Goal: Task Accomplishment & Management: Manage account settings

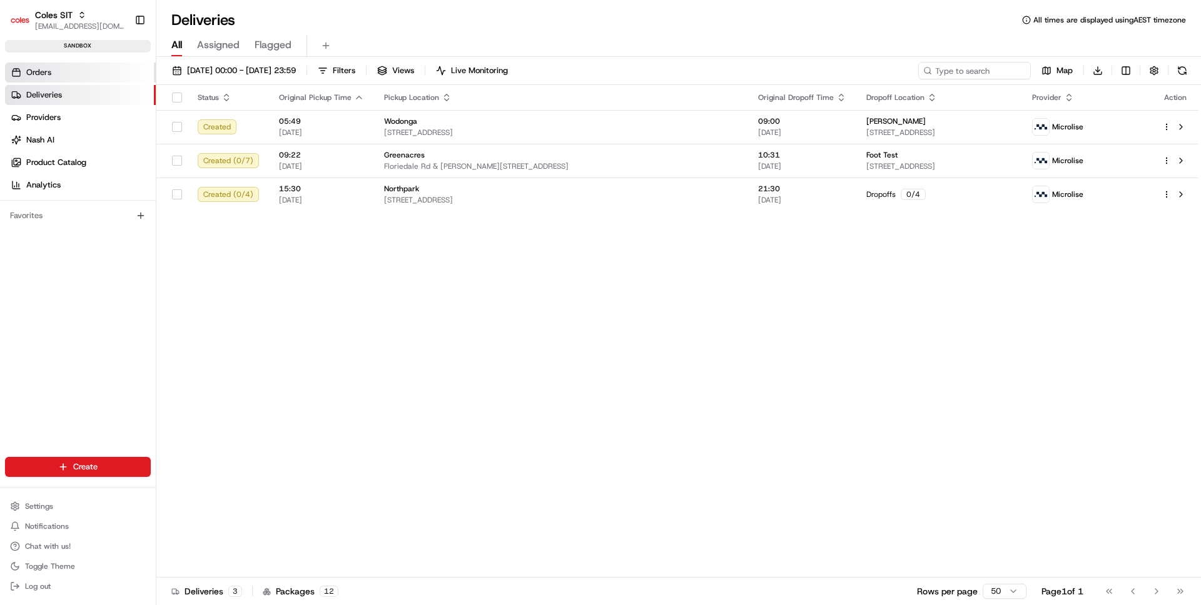
click at [85, 74] on link "Orders" at bounding box center [80, 73] width 151 height 20
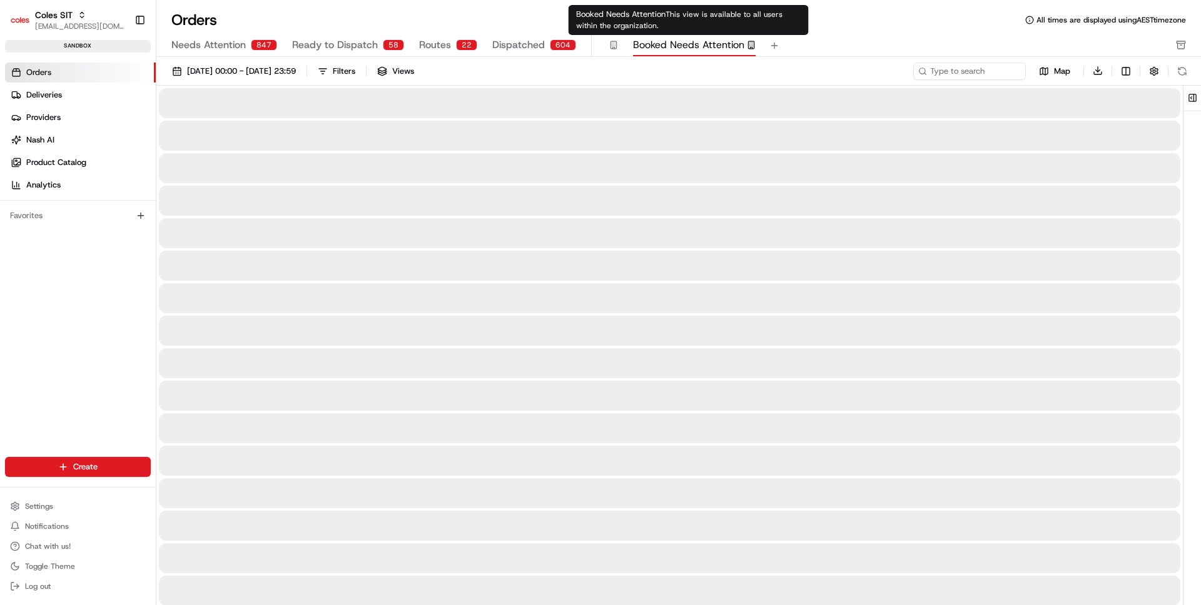
click at [655, 41] on span "Booked Needs Attention" at bounding box center [688, 45] width 111 height 15
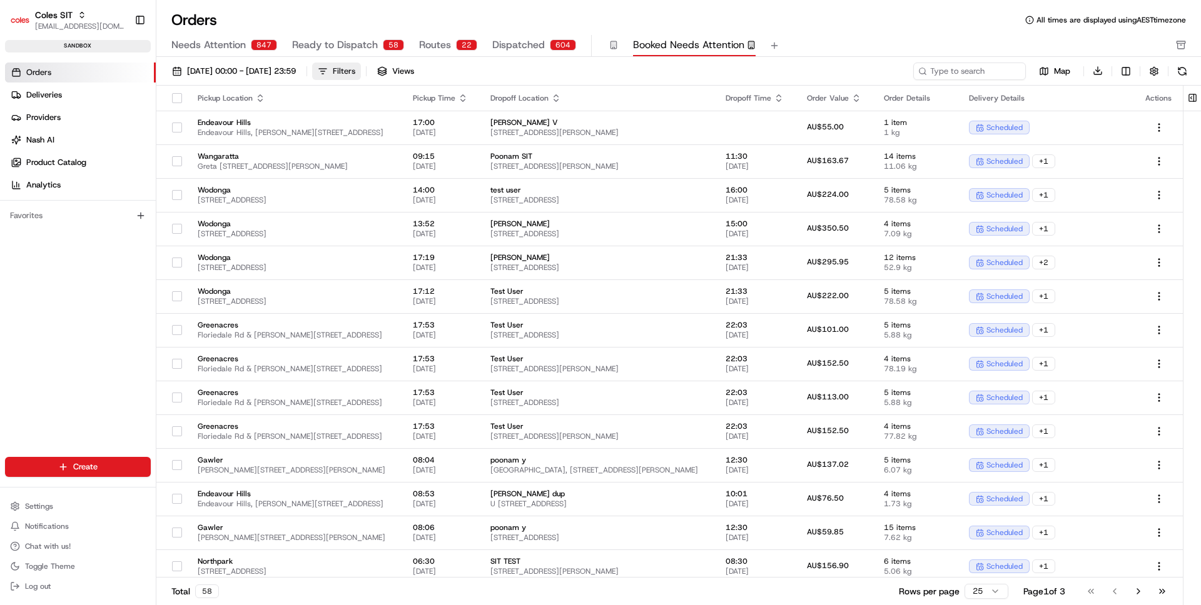
click at [361, 68] on button "Filters" at bounding box center [336, 72] width 49 height 18
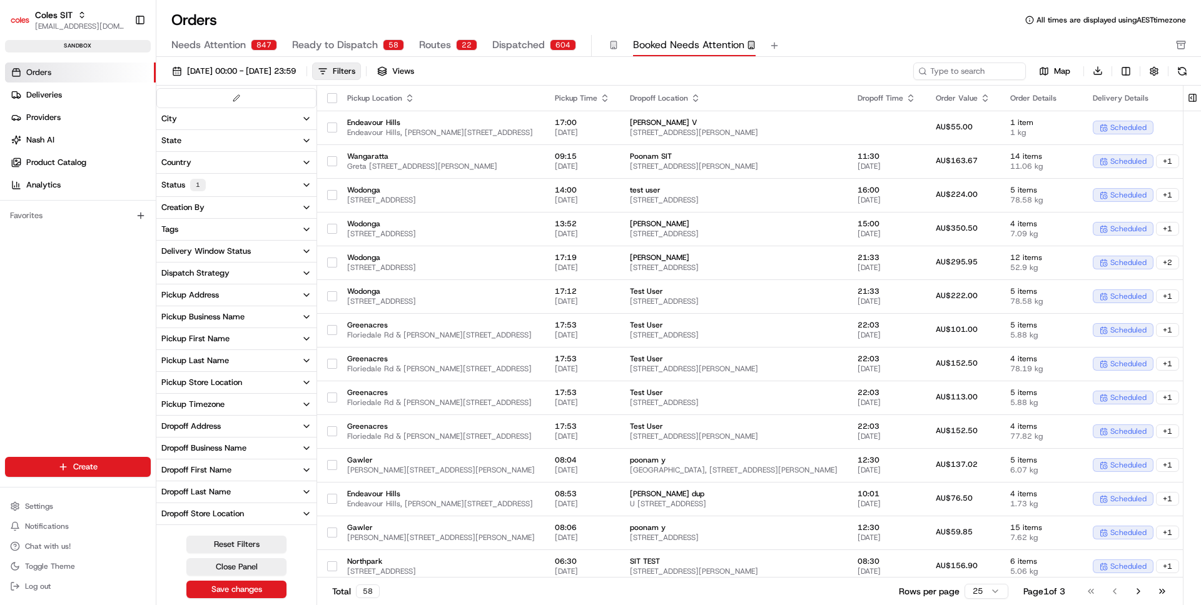
click at [261, 188] on button "Status 1" at bounding box center [236, 185] width 160 height 23
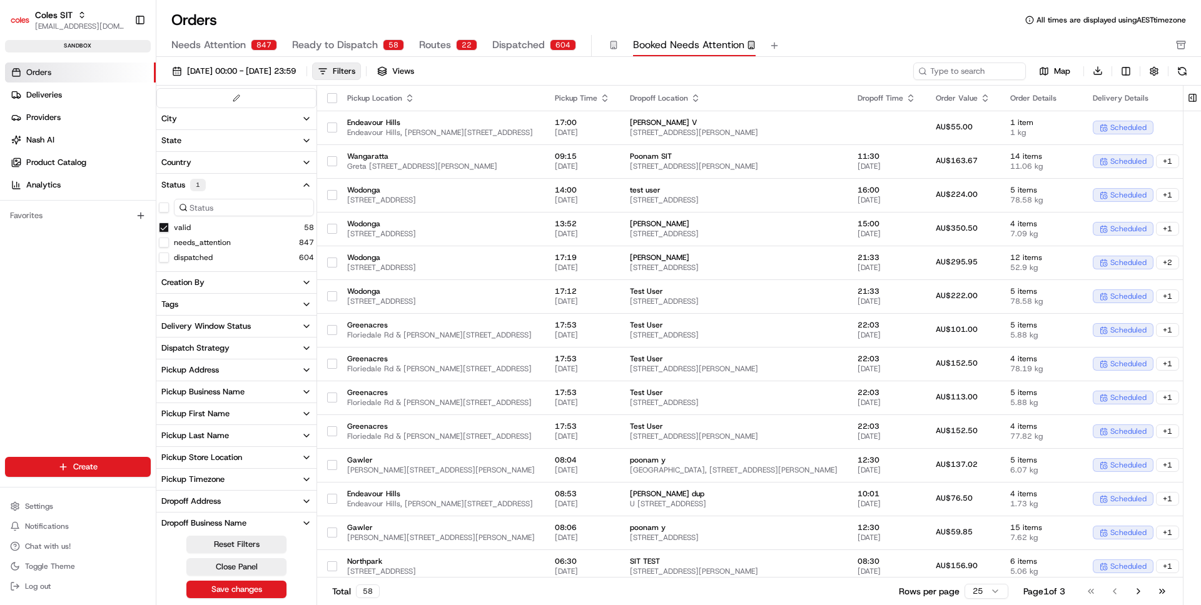
click at [233, 186] on button "Status 1" at bounding box center [236, 185] width 160 height 23
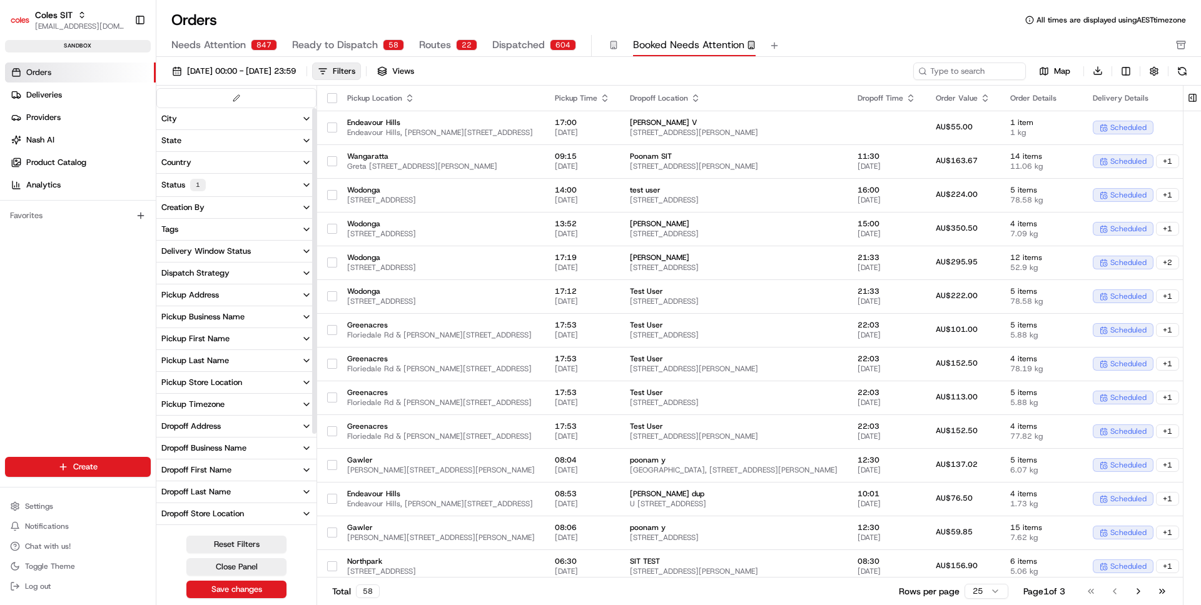
click at [251, 256] on button "Delivery Window Status" at bounding box center [236, 251] width 160 height 21
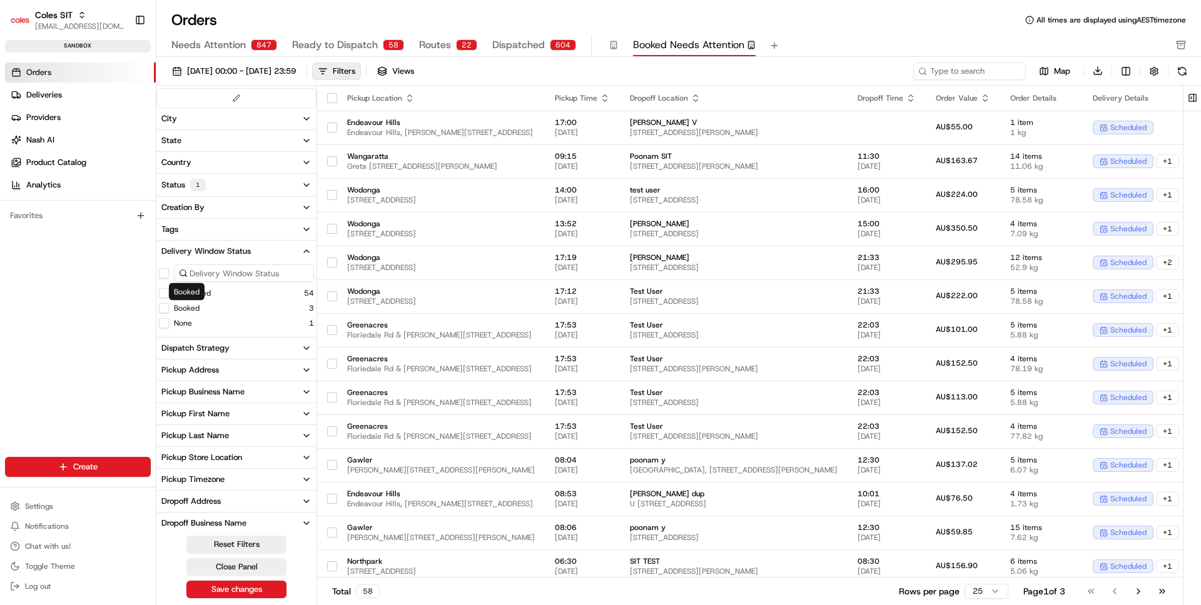
click at [194, 310] on label "Booked" at bounding box center [187, 308] width 26 height 10
click at [169, 310] on button "Booked" at bounding box center [164, 308] width 10 height 10
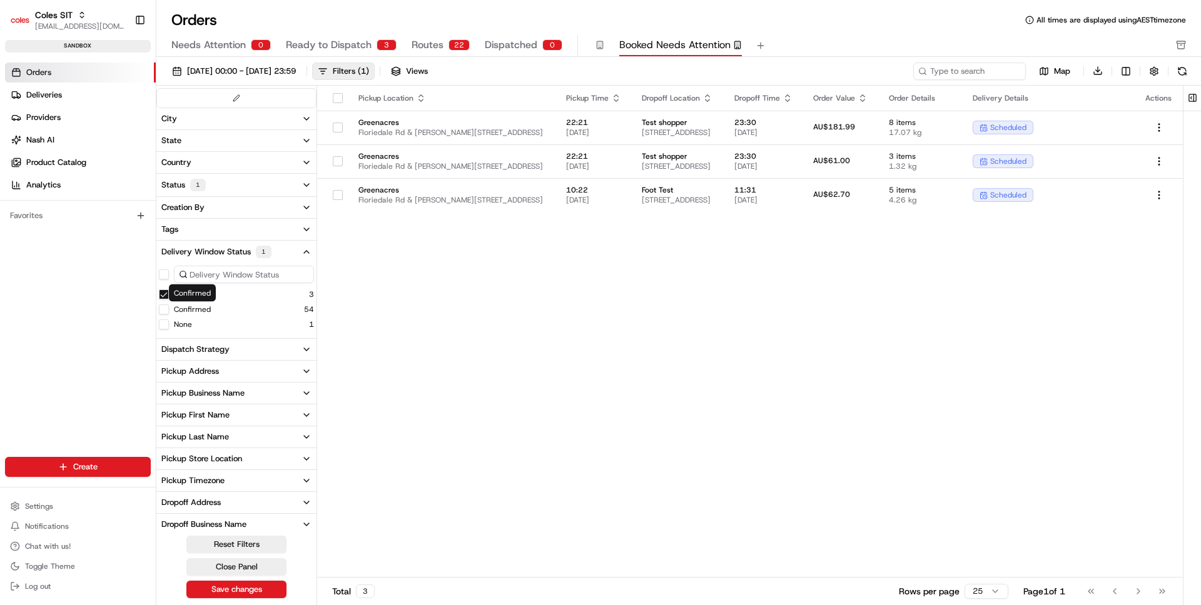
click at [189, 312] on label "Confirmed" at bounding box center [192, 310] width 37 height 10
click at [169, 312] on button "Confirmed" at bounding box center [164, 310] width 10 height 10
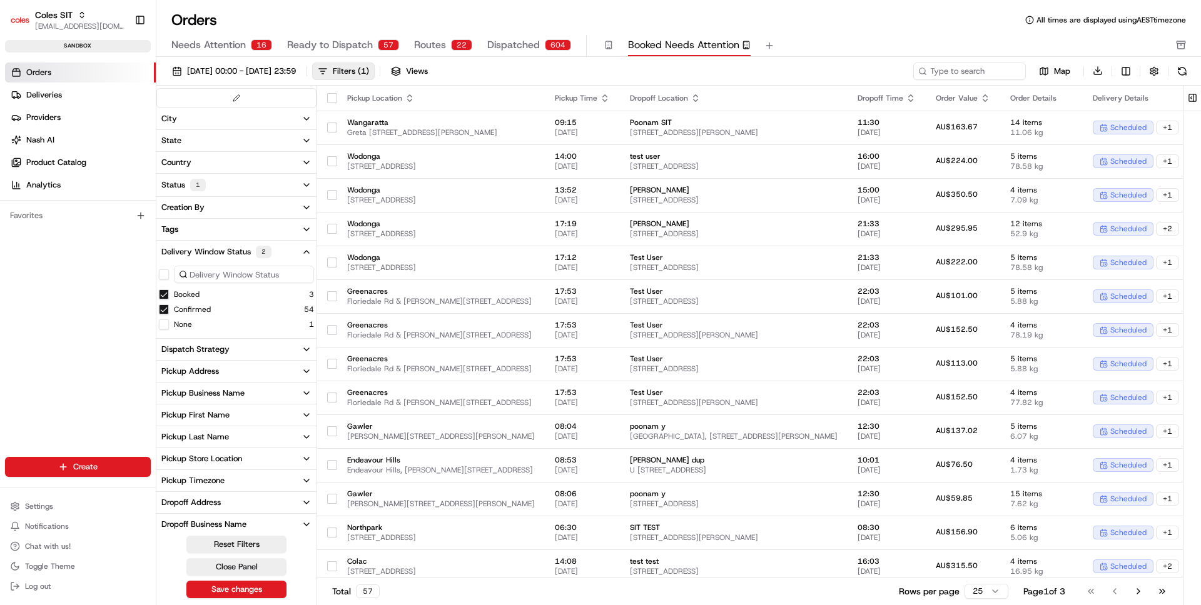
click at [170, 296] on div "Booked" at bounding box center [179, 294] width 41 height 10
click at [183, 294] on label "Booked" at bounding box center [187, 294] width 26 height 10
click at [169, 294] on button "Booked" at bounding box center [164, 294] width 10 height 10
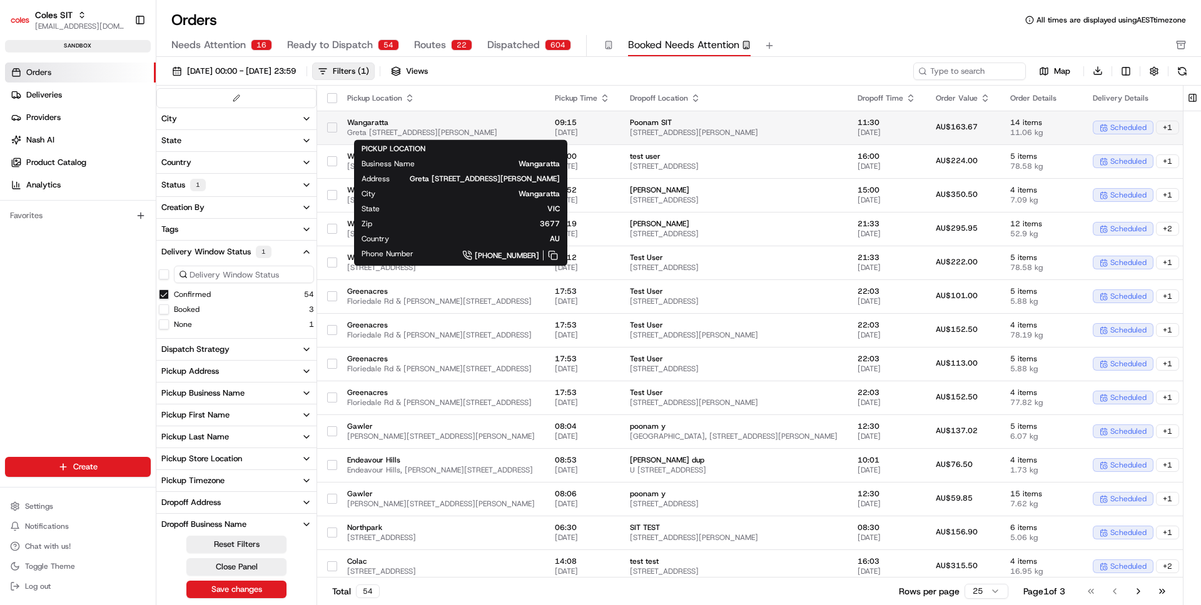
click at [514, 123] on span "Wangaratta" at bounding box center [441, 123] width 188 height 10
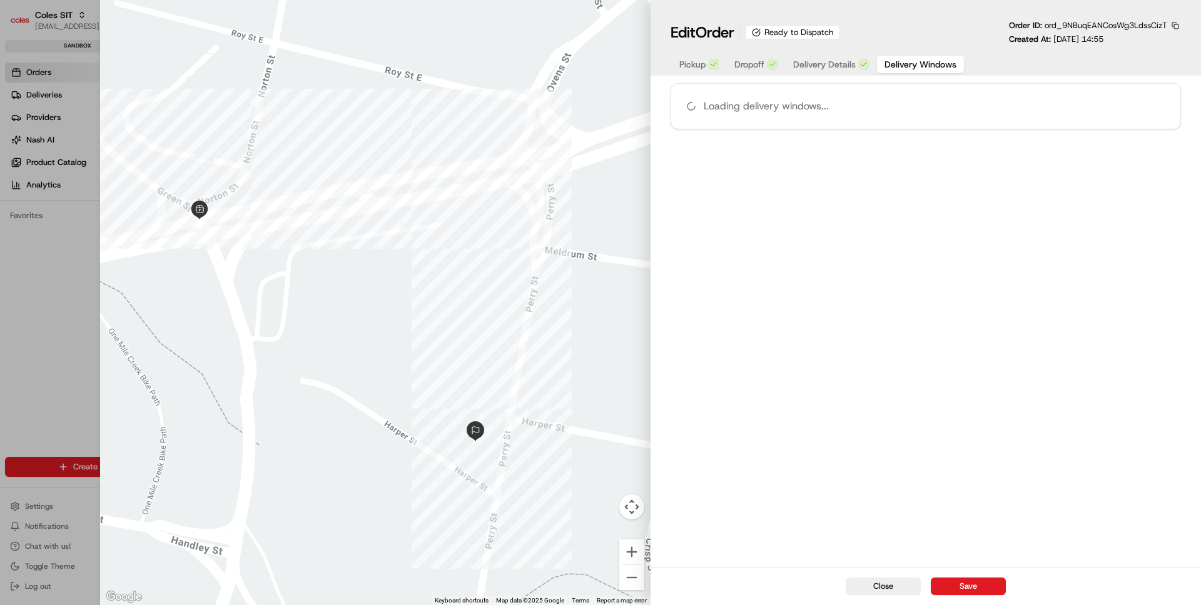
click at [912, 59] on span "Delivery Windows" at bounding box center [920, 64] width 72 height 13
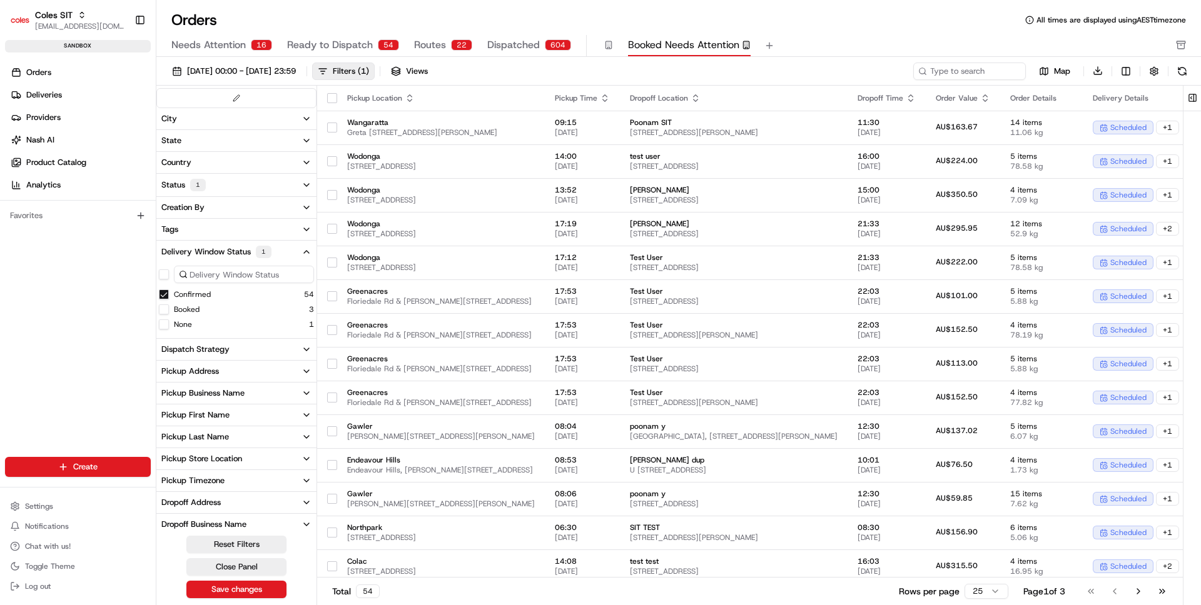
click at [227, 185] on button "Status 1" at bounding box center [236, 185] width 160 height 23
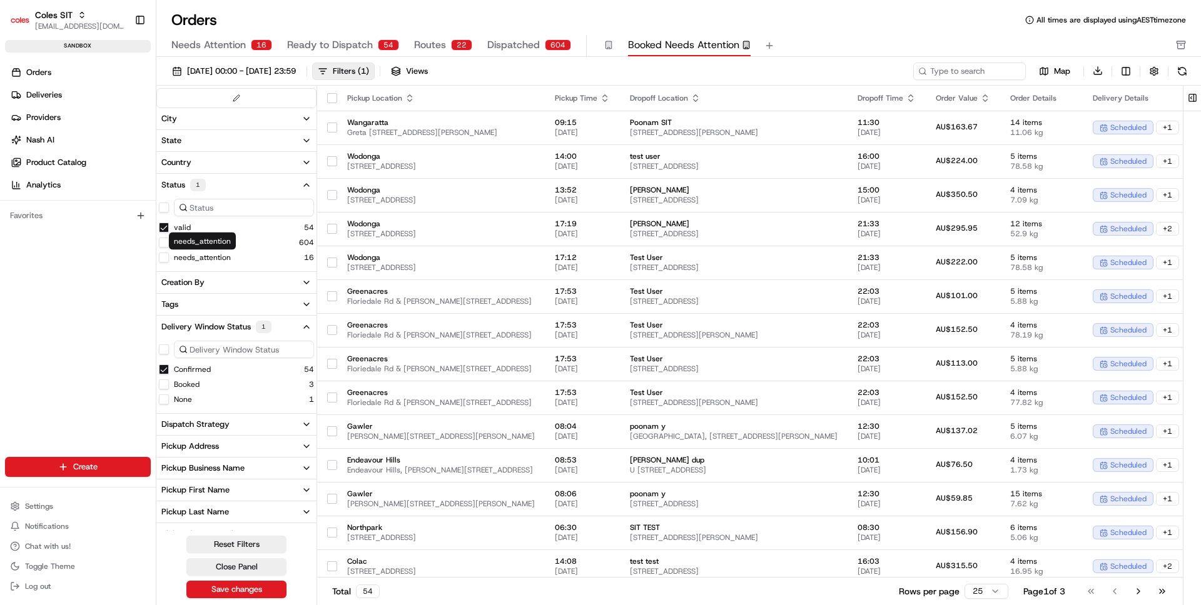
click at [202, 253] on label "needs_attention" at bounding box center [202, 258] width 57 height 10
click at [169, 253] on button "needs_attention" at bounding box center [164, 258] width 10 height 10
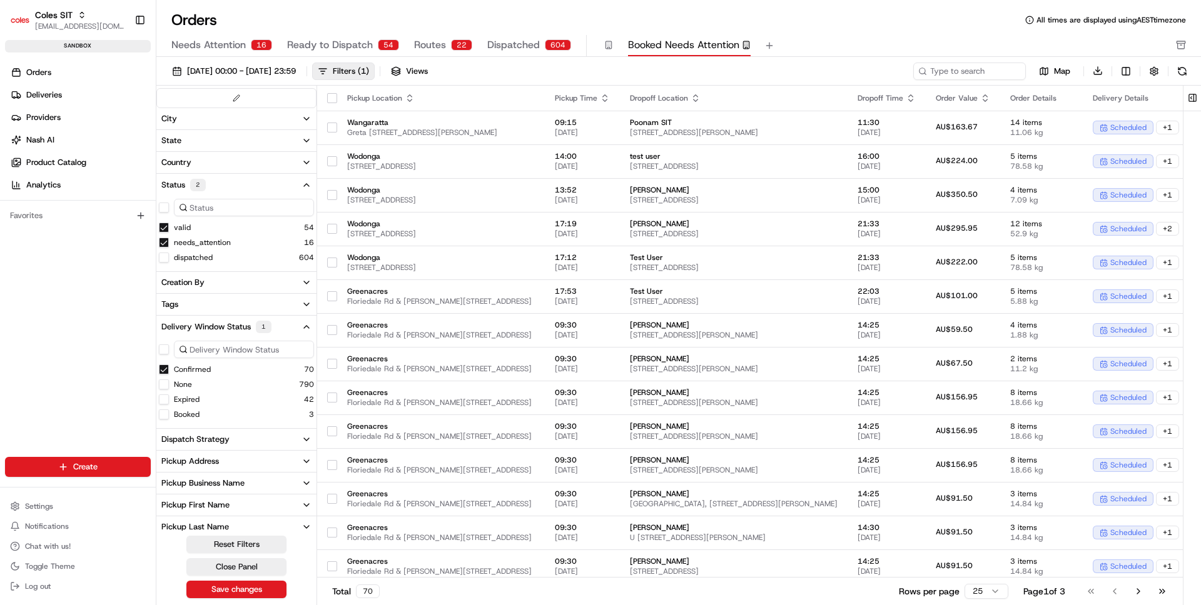
click at [168, 226] on button "valid" at bounding box center [164, 228] width 10 height 10
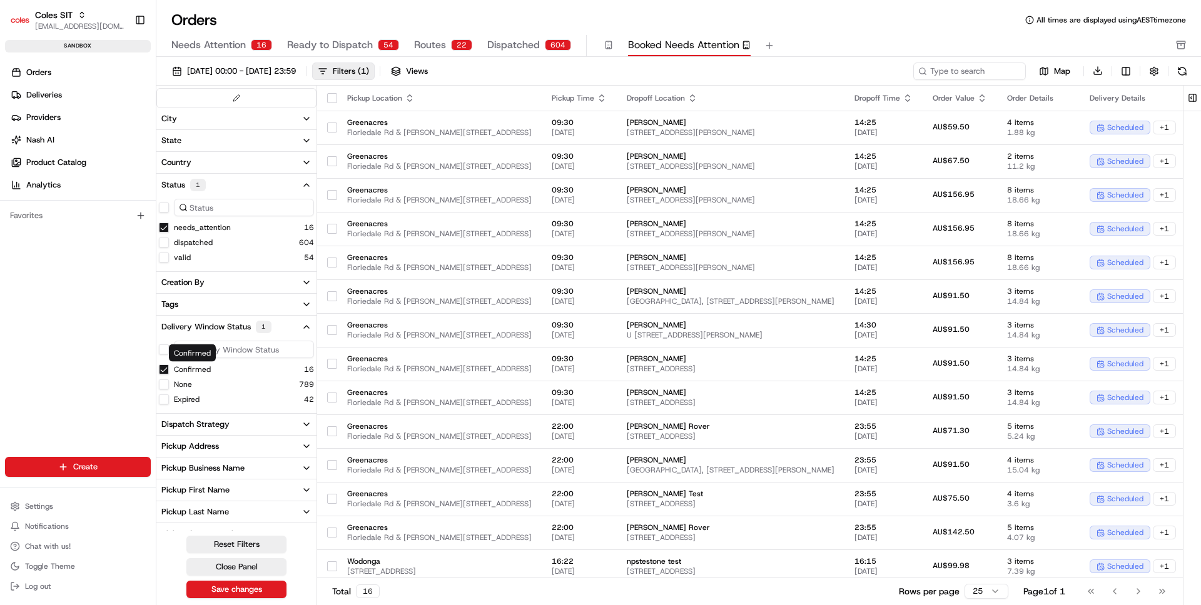
click at [198, 374] on label "Confirmed" at bounding box center [192, 370] width 37 height 10
click at [169, 374] on button "Confirmed" at bounding box center [164, 370] width 10 height 10
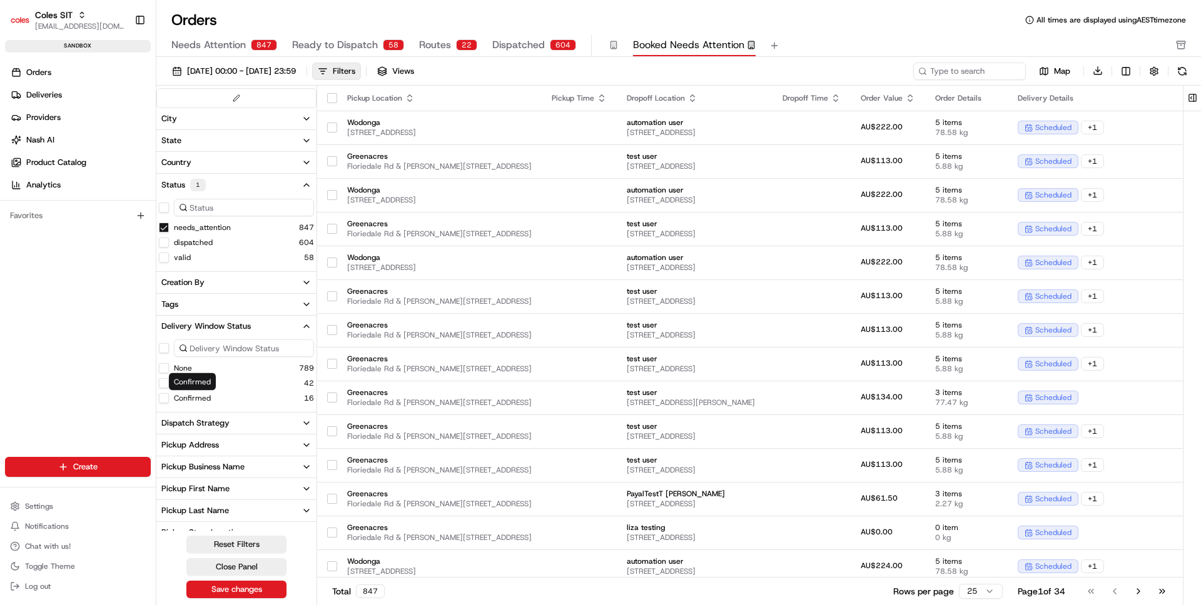
click at [191, 401] on label "Confirmed" at bounding box center [192, 398] width 37 height 10
click at [169, 401] on button "Confirmed" at bounding box center [164, 398] width 10 height 10
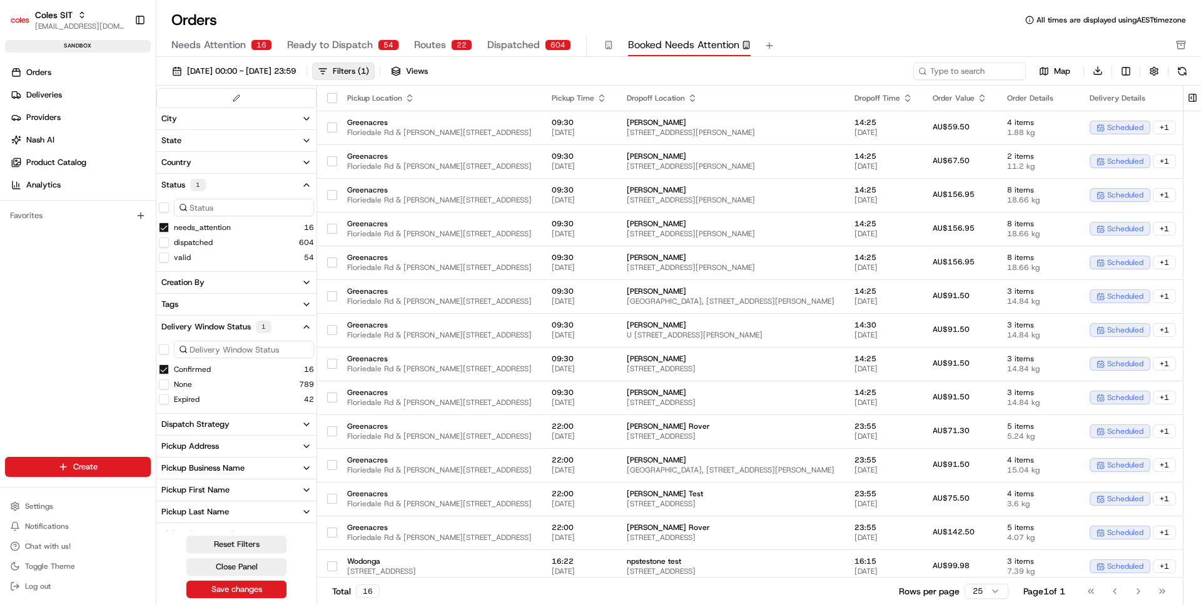
click at [496, 108] on th "Pickup Location" at bounding box center [439, 98] width 204 height 25
click at [488, 122] on span "Greenacres" at bounding box center [439, 123] width 184 height 10
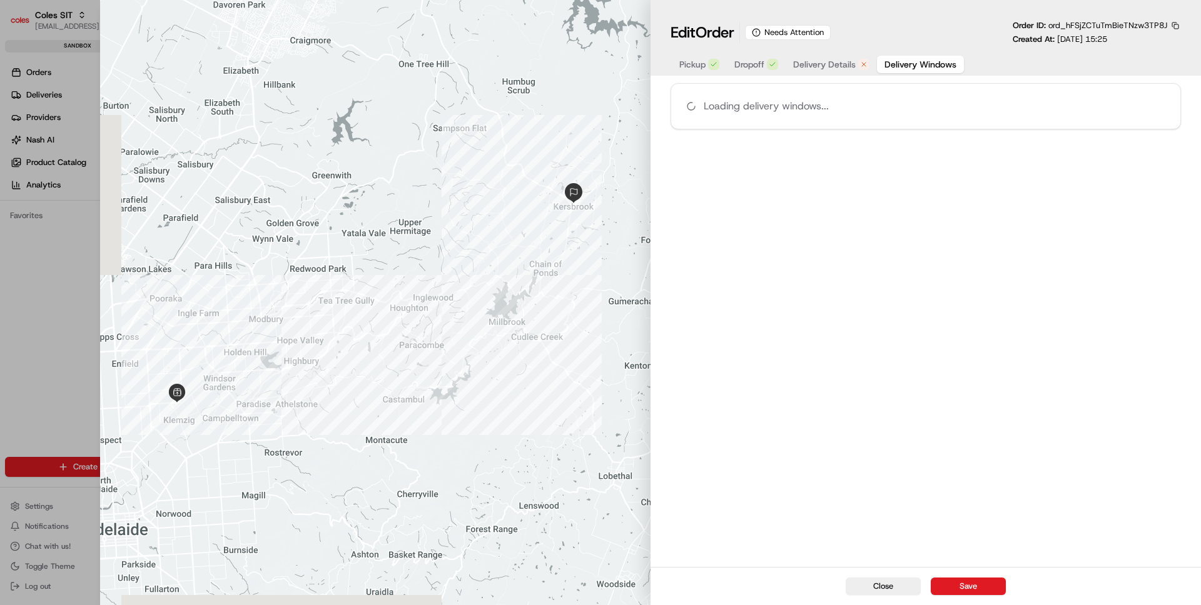
click at [842, 67] on span "Delivery Details" at bounding box center [824, 64] width 63 height 13
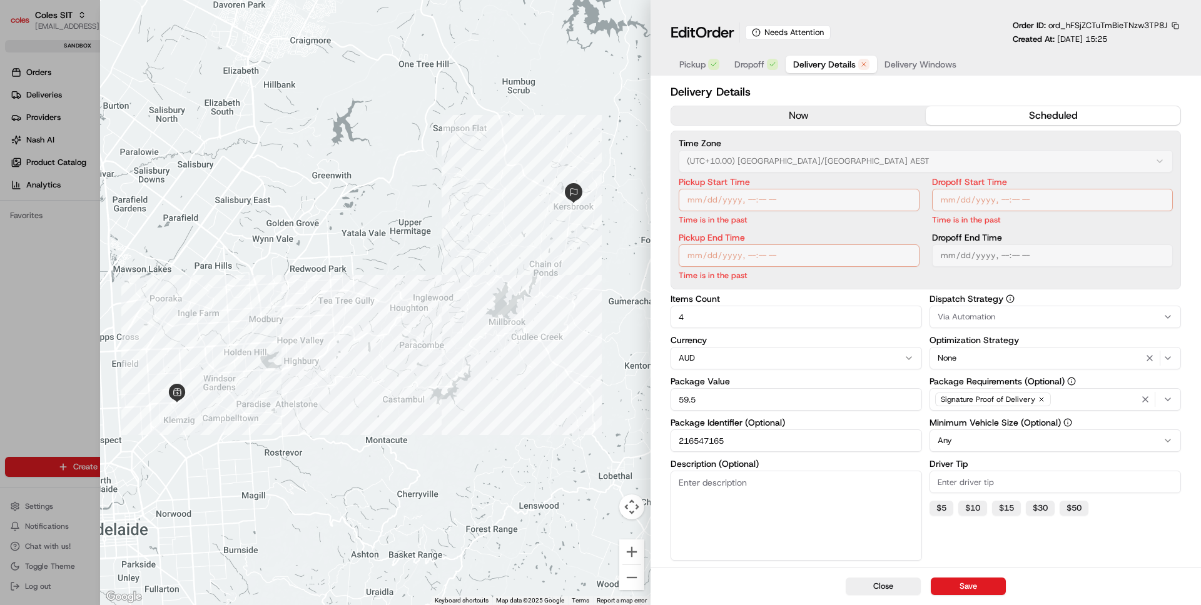
type input "1"
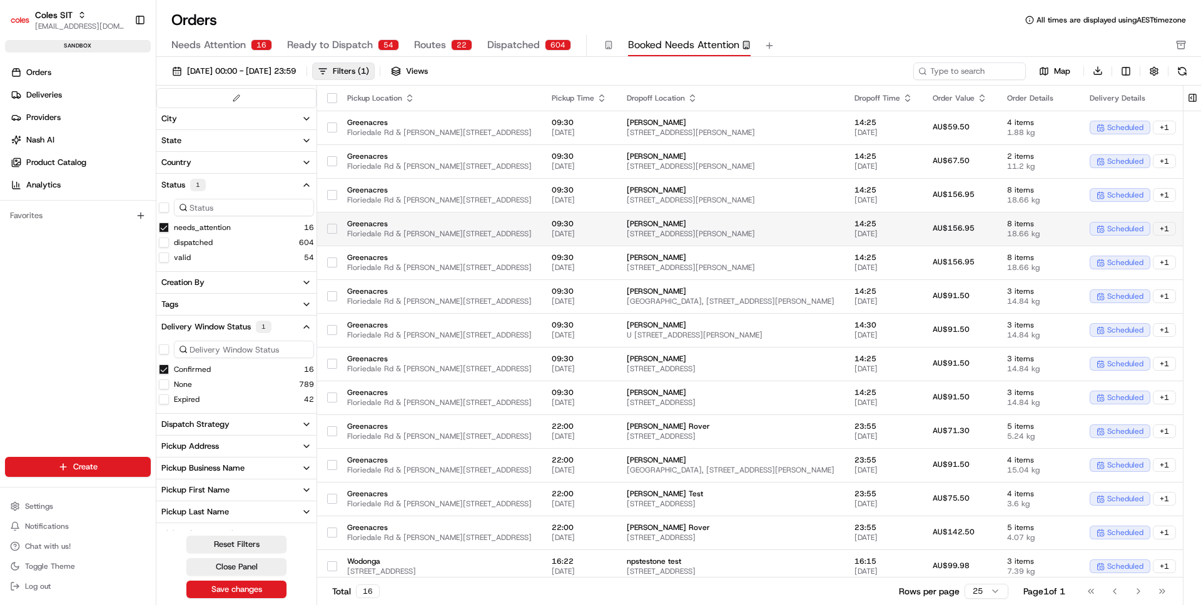
scroll to position [73, 0]
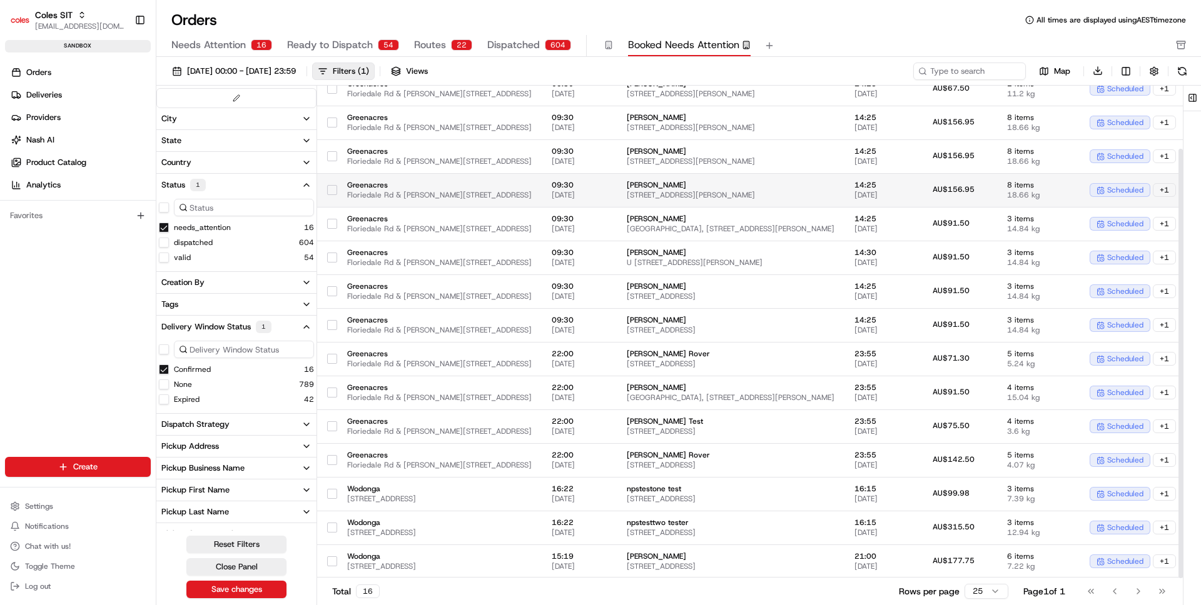
click at [510, 190] on span "Floriedale Rd & [PERSON_NAME][STREET_ADDRESS]" at bounding box center [439, 195] width 184 height 10
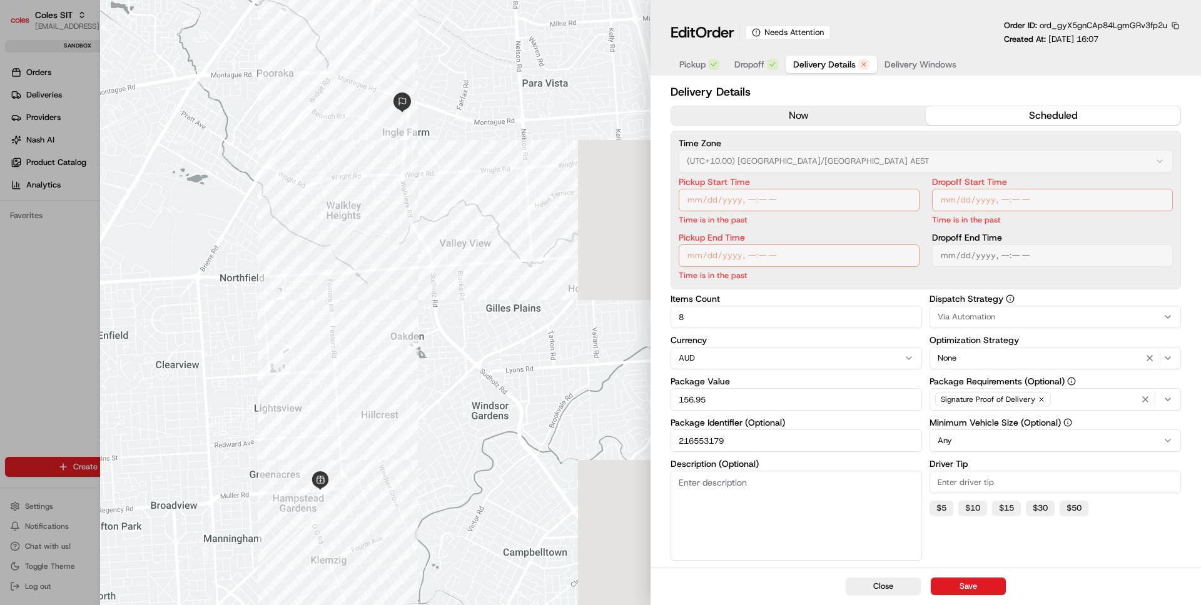
type input "1"
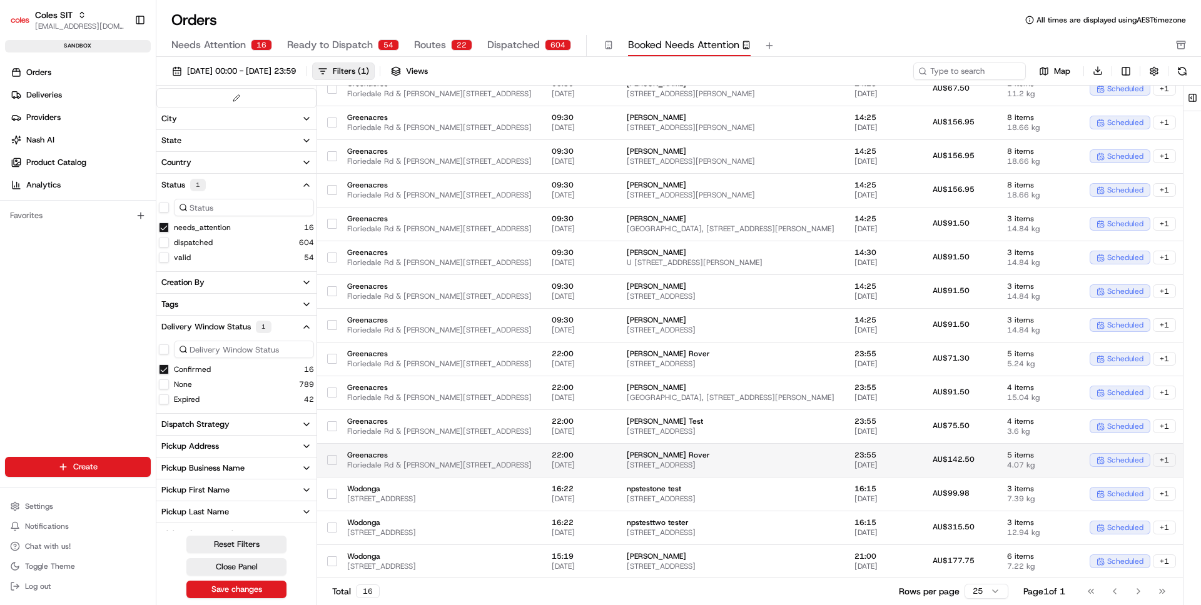
click at [483, 451] on span "Greenacres" at bounding box center [439, 455] width 184 height 10
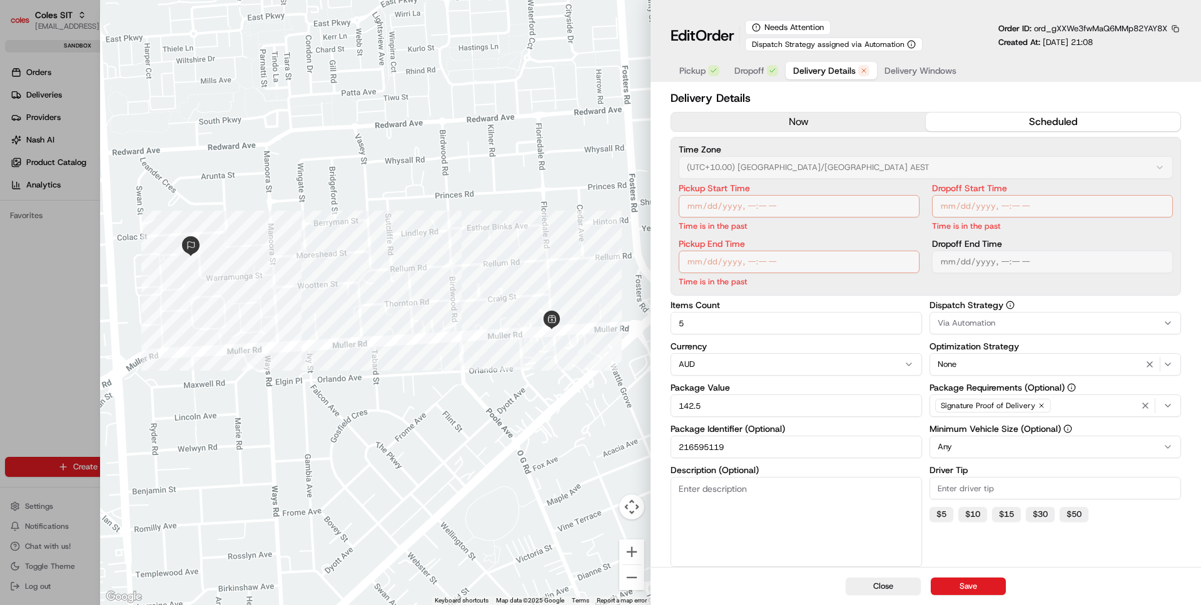
type input "1"
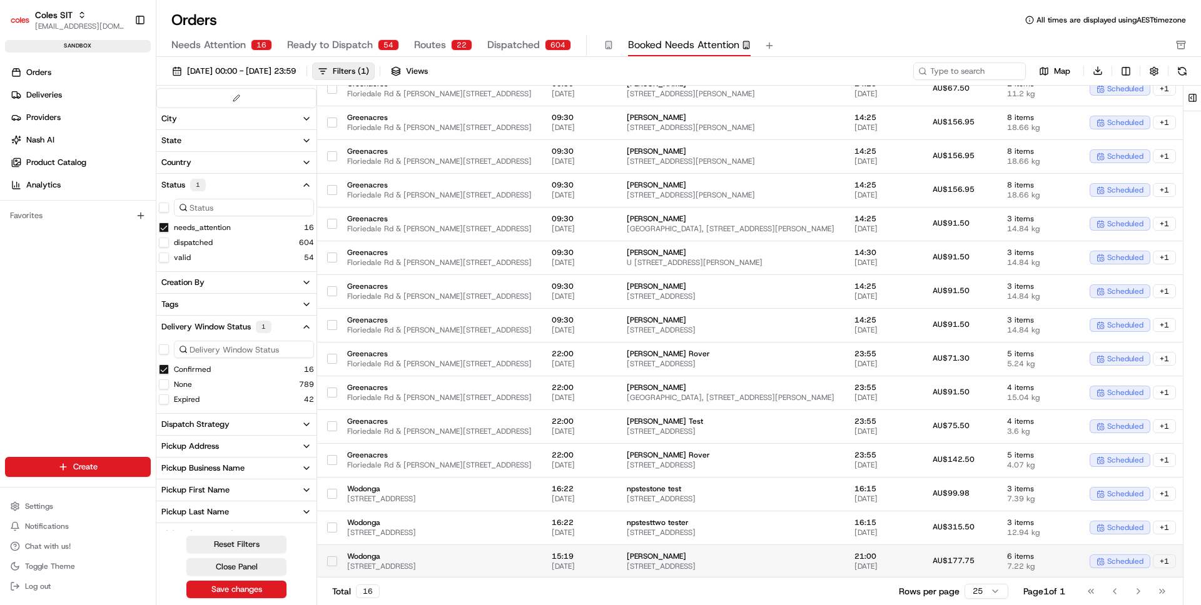
click at [367, 563] on span "[STREET_ADDRESS]" at bounding box center [439, 566] width 184 height 10
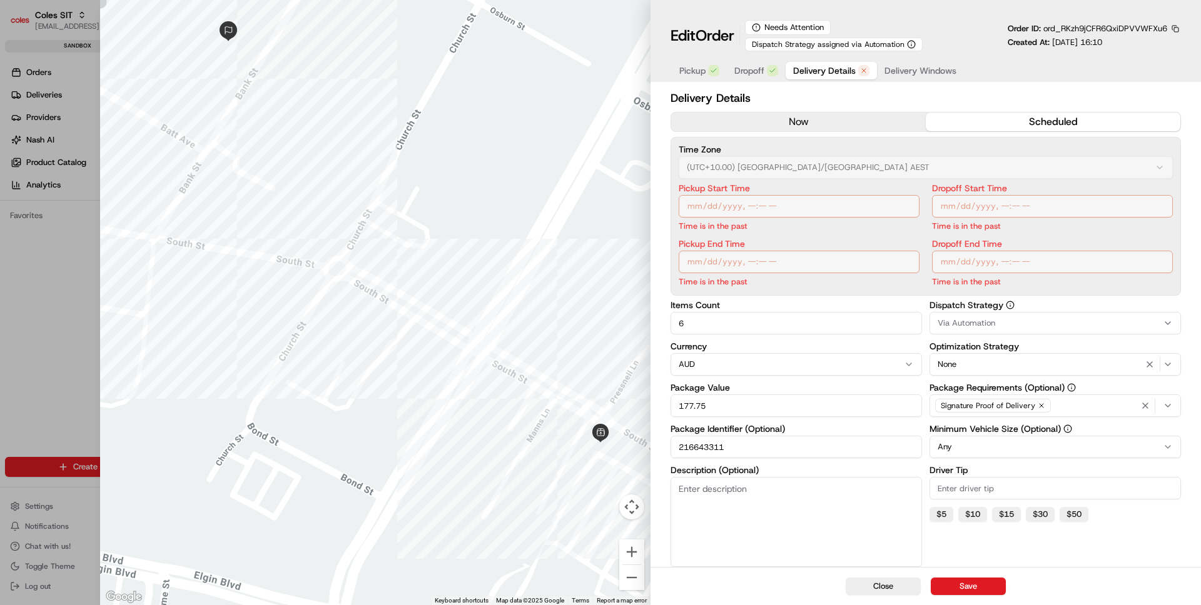
type input "1"
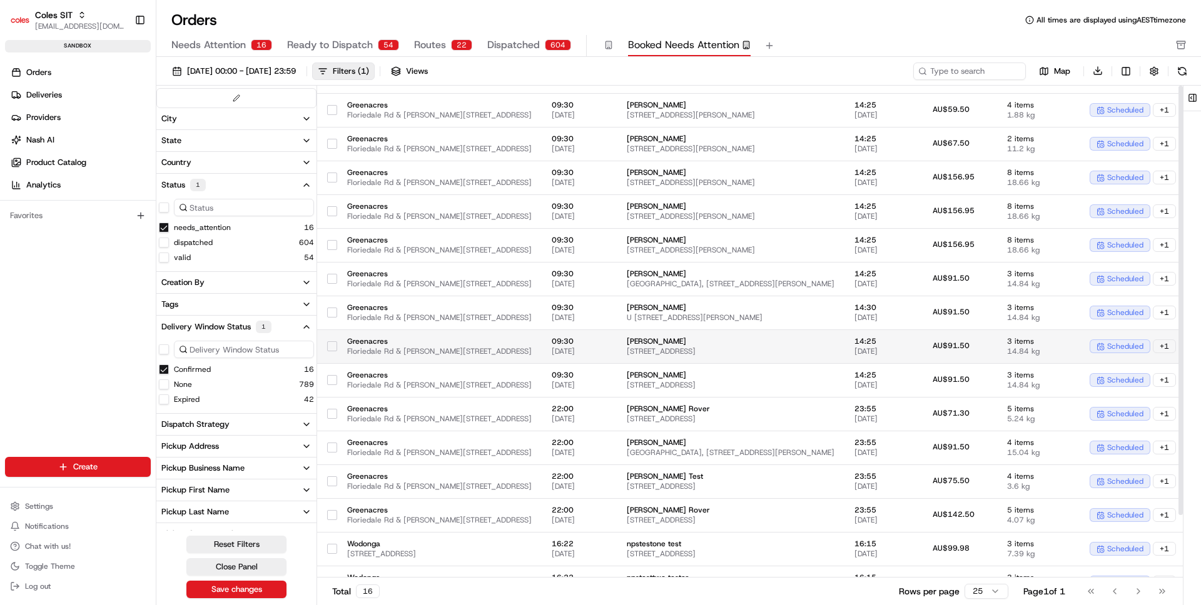
scroll to position [0, 0]
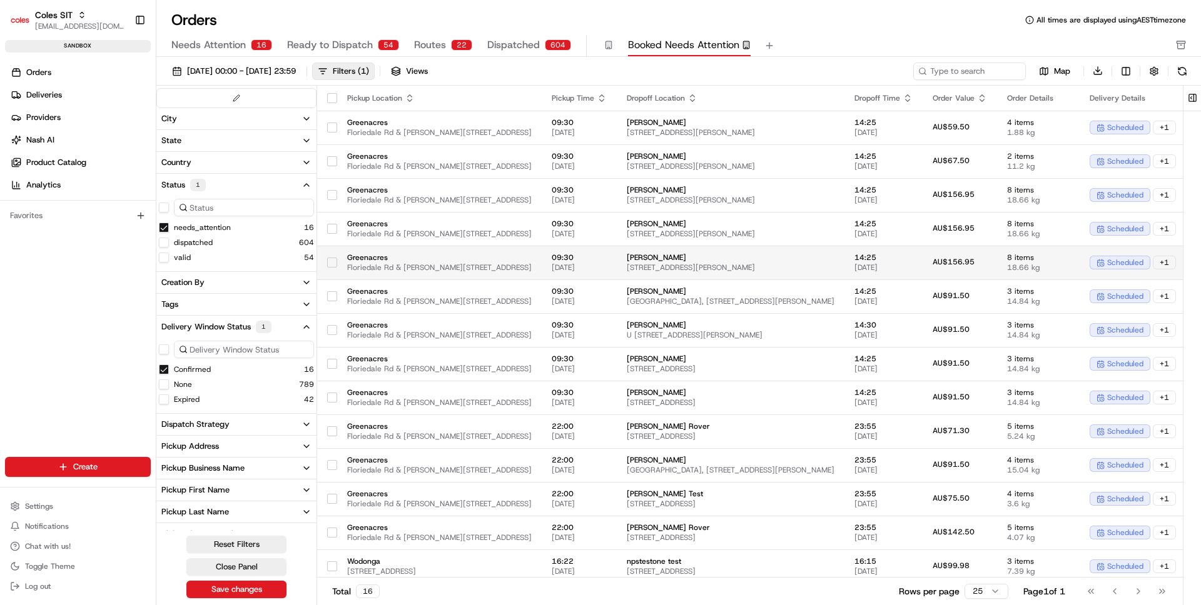
click at [479, 270] on span "Floriedale Rd & [PERSON_NAME][STREET_ADDRESS]" at bounding box center [439, 268] width 184 height 10
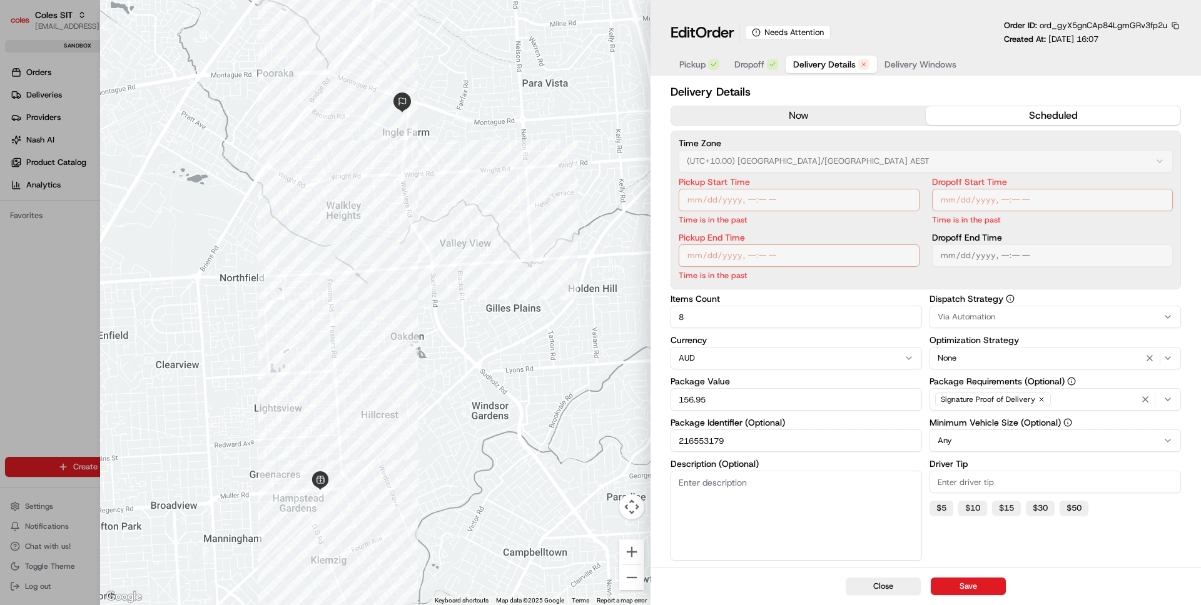
click at [914, 58] on span "Delivery Windows" at bounding box center [920, 64] width 72 height 13
click at [847, 71] on button "Delivery Details" at bounding box center [830, 65] width 91 height 18
type input "1"
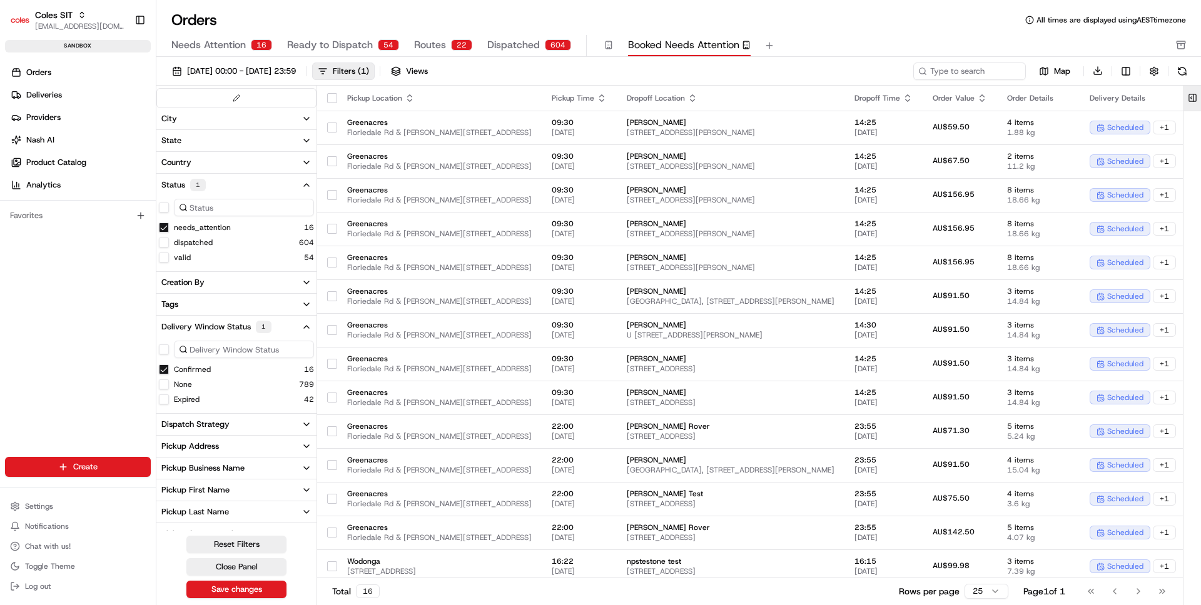
click at [1196, 96] on button at bounding box center [1192, 98] width 21 height 25
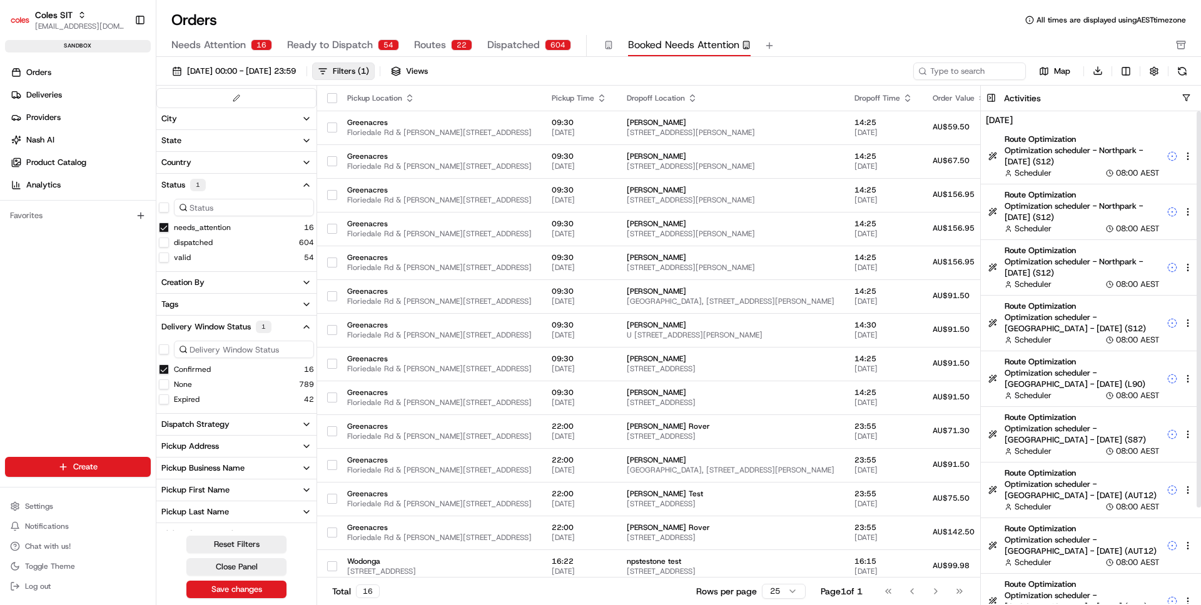
scroll to position [119, 0]
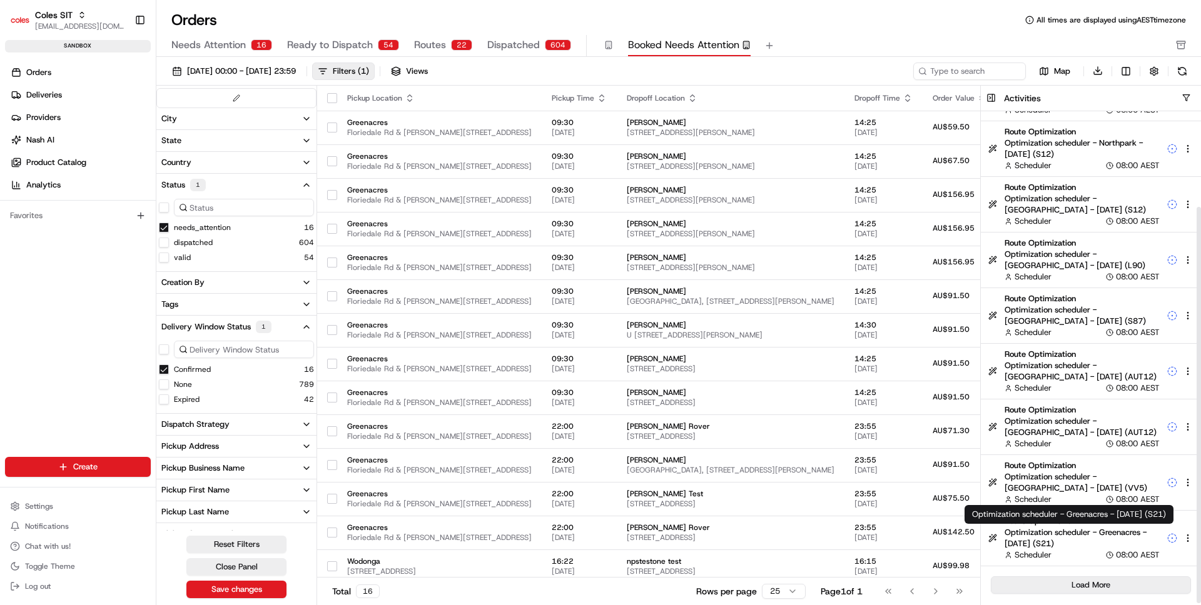
click at [1087, 582] on button "Load More" at bounding box center [1090, 585] width 200 height 18
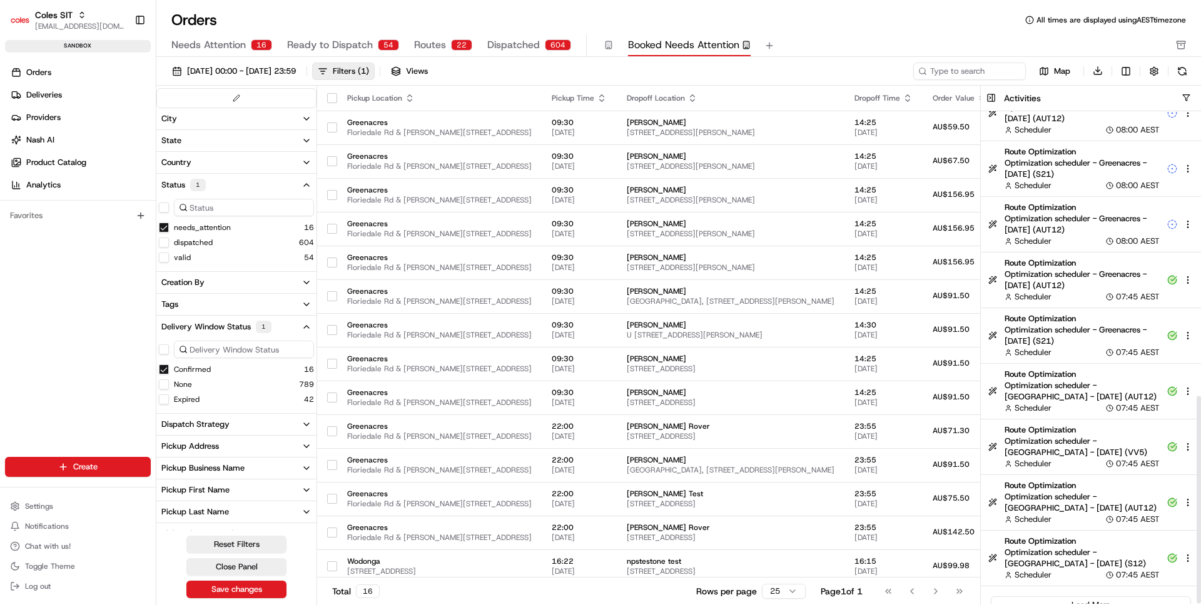
scroll to position [675, 0]
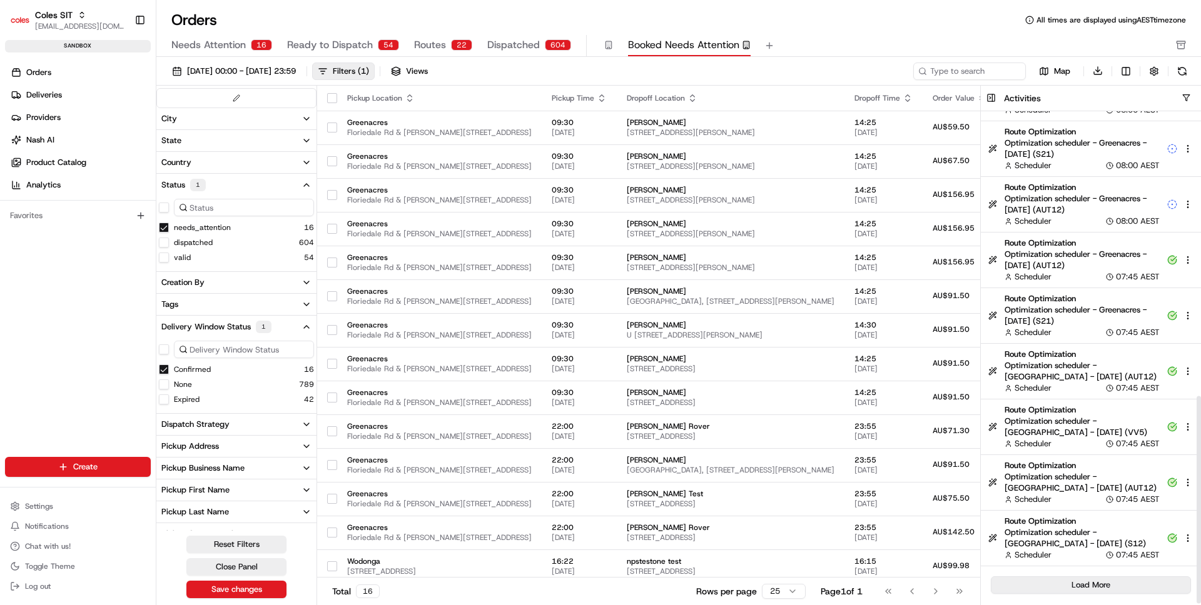
click at [1093, 587] on button "Load More" at bounding box center [1090, 585] width 200 height 18
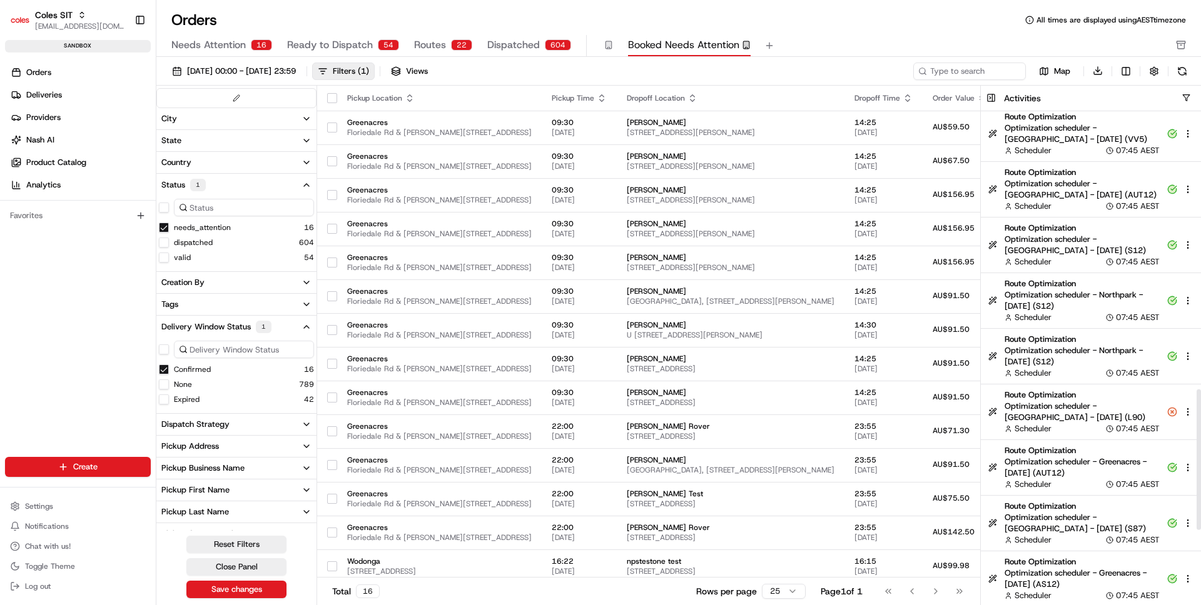
scroll to position [974, 0]
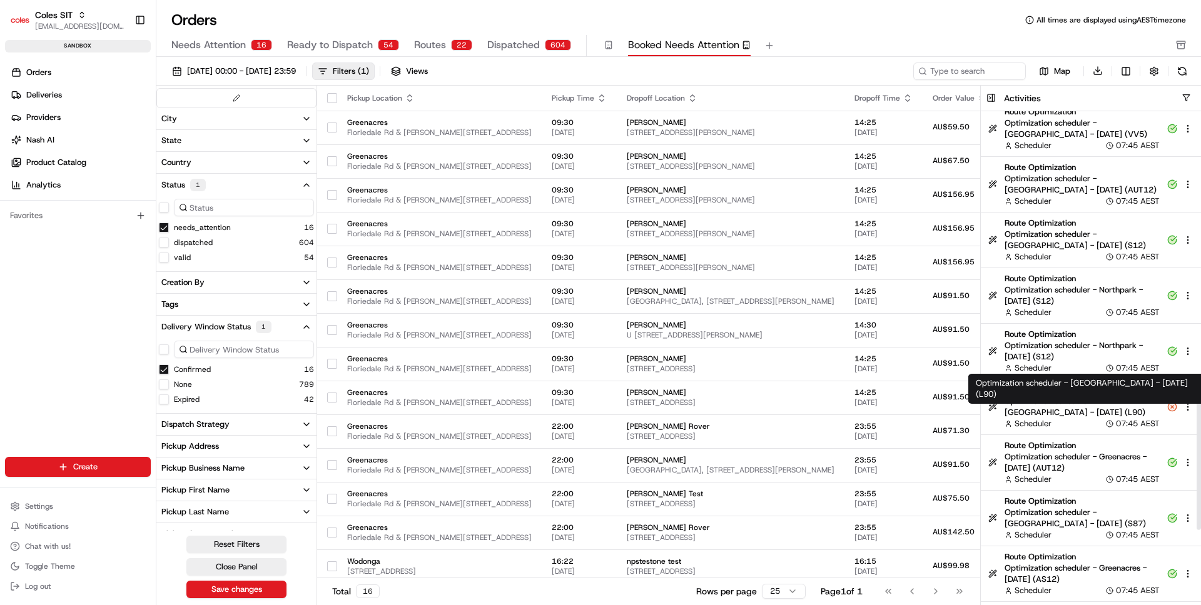
click at [1107, 403] on span "Optimization scheduler - [GEOGRAPHIC_DATA] - [DATE] (L90)" at bounding box center [1081, 407] width 155 height 23
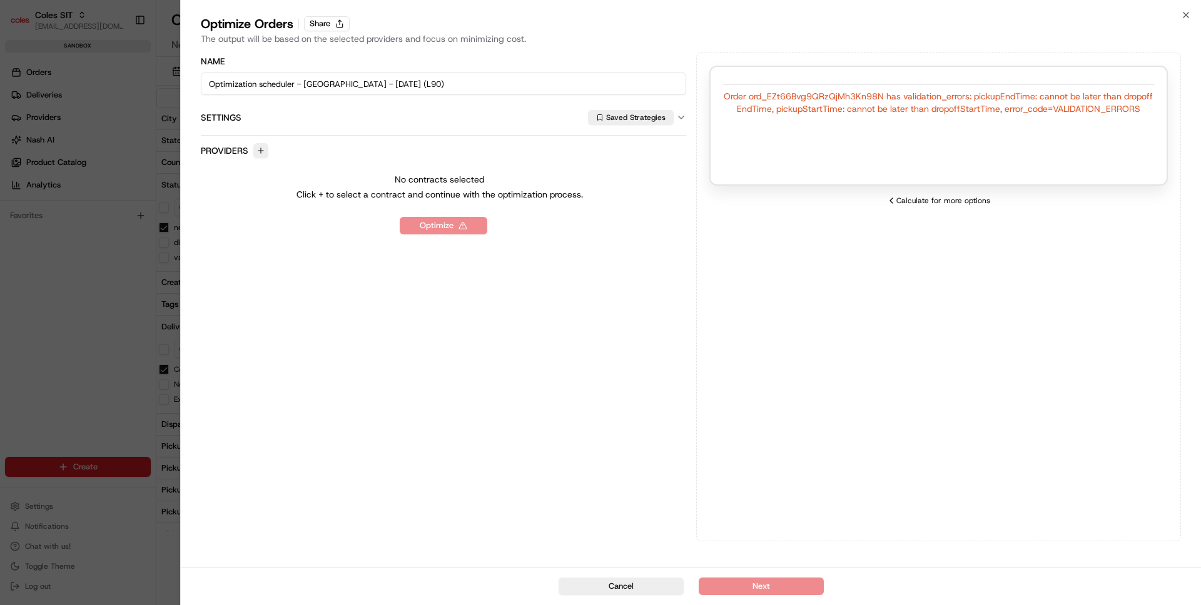
click at [912, 101] on div "Order ord_EZt66Bvg9QRzQjMh3Kn98N has validation_errors: pickupEndTime: cannot b…" at bounding box center [938, 102] width 431 height 25
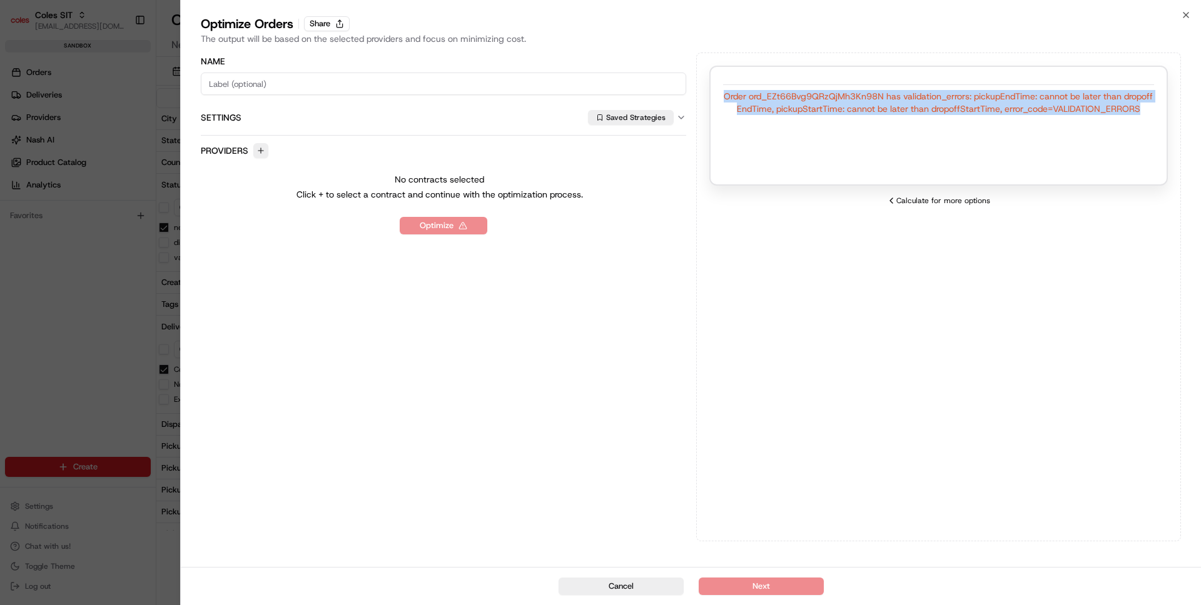
click at [912, 101] on div "Order ord_EZt66Bvg9QRzQjMh3Kn98N has validation_errors: pickupEndTime: cannot b…" at bounding box center [938, 102] width 431 height 25
click at [851, 103] on div "Order ord_EZt66Bvg9QRzQjMh3Kn98N has validation_errors: pickupEndTime: cannot b…" at bounding box center [938, 102] width 431 height 25
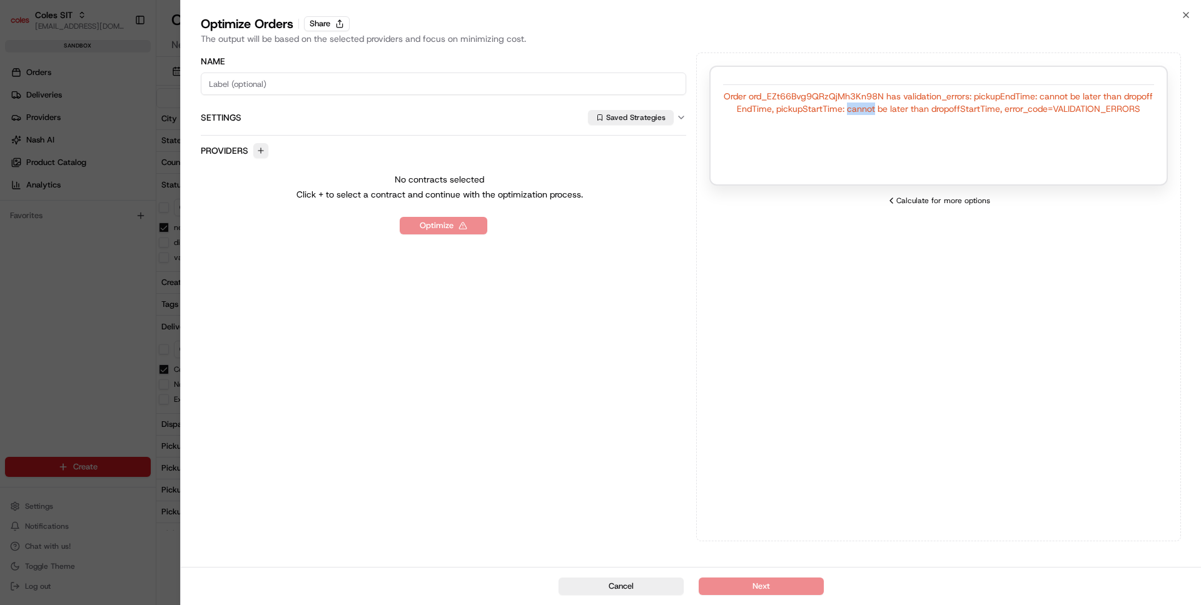
click at [851, 103] on div "Order ord_EZt66Bvg9QRzQjMh3Kn98N has validation_errors: pickupEndTime: cannot b…" at bounding box center [938, 102] width 431 height 25
click at [848, 93] on div "Order ord_EZt66Bvg9QRzQjMh3Kn98N has validation_errors: pickupEndTime: cannot b…" at bounding box center [938, 102] width 431 height 25
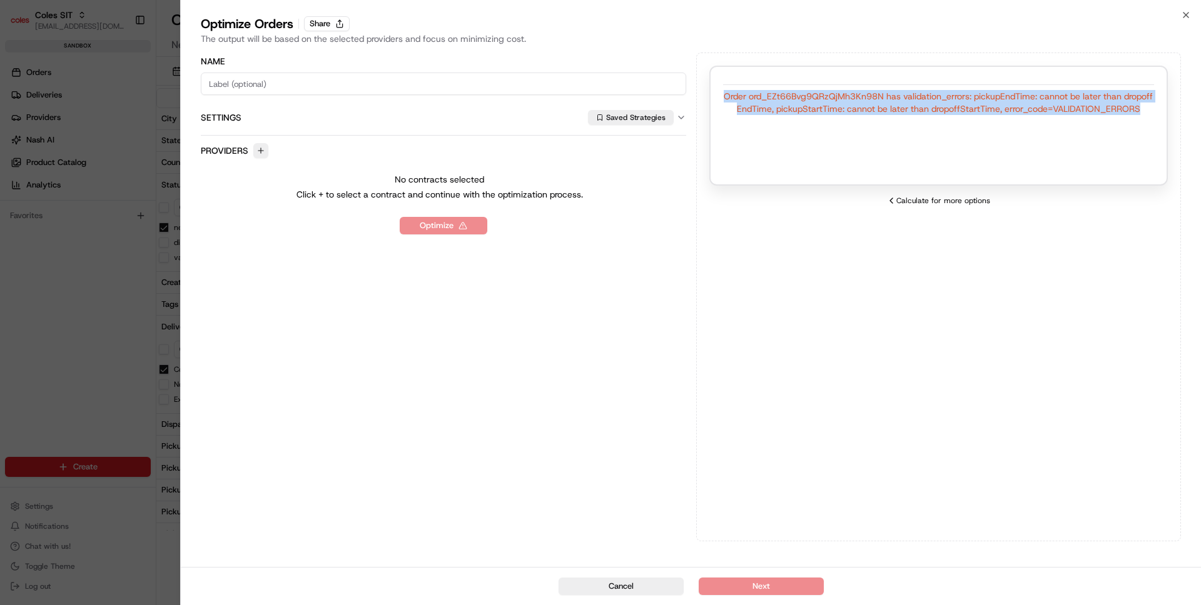
click at [848, 93] on div "Order ord_EZt66Bvg9QRzQjMh3Kn98N has validation_errors: pickupEndTime: cannot b…" at bounding box center [938, 102] width 431 height 25
click at [826, 96] on div "Order ord_EZt66Bvg9QRzQjMh3Kn98N has validation_errors: pickupEndTime: cannot b…" at bounding box center [938, 102] width 431 height 25
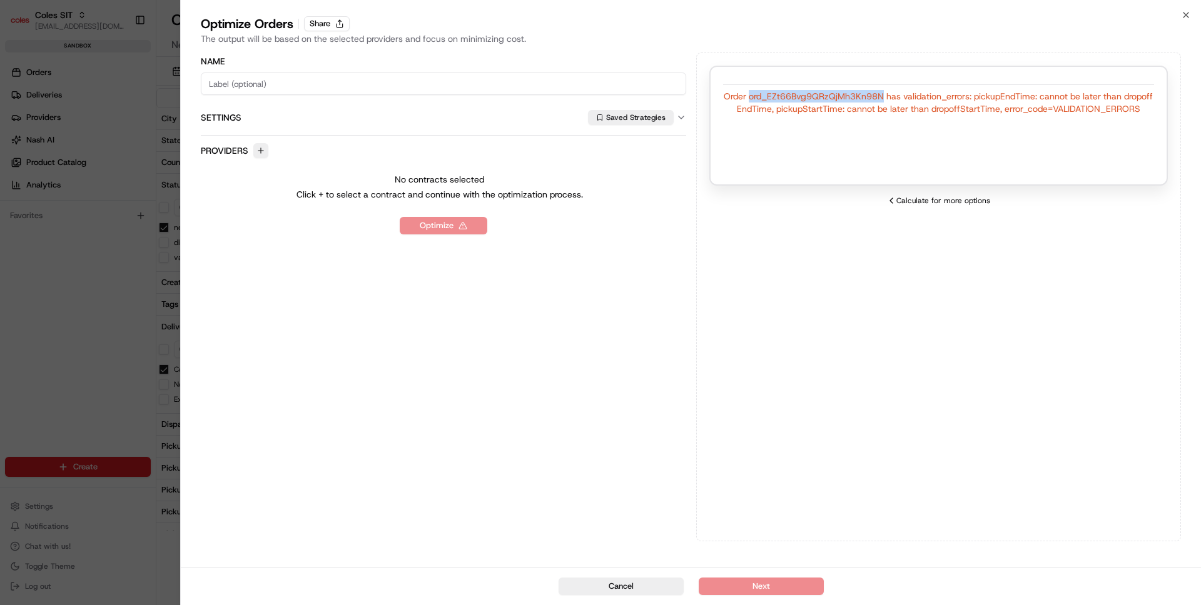
click at [826, 96] on div "Order ord_EZt66Bvg9QRzQjMh3Kn98N has validation_errors: pickupEndTime: cannot b…" at bounding box center [938, 102] width 431 height 25
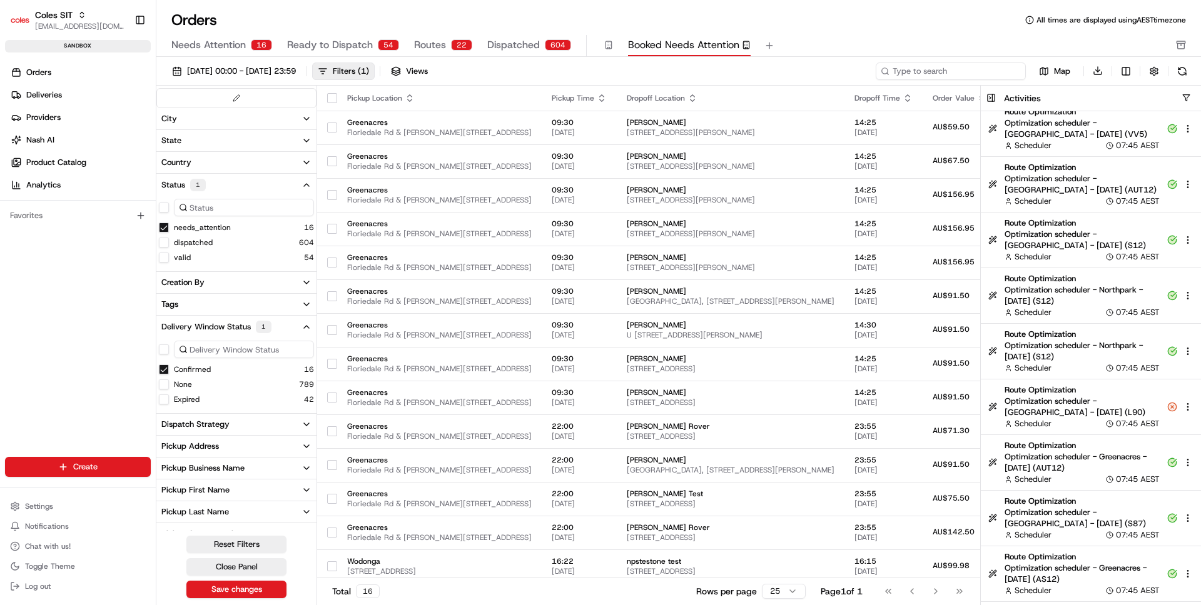
click at [960, 73] on input at bounding box center [950, 72] width 150 height 18
paste input "ord_EZt66Bvg9QRzQjMh3Kn98N"
type input "ord_EZt66Bvg9QRzQjMh3Kn98N"
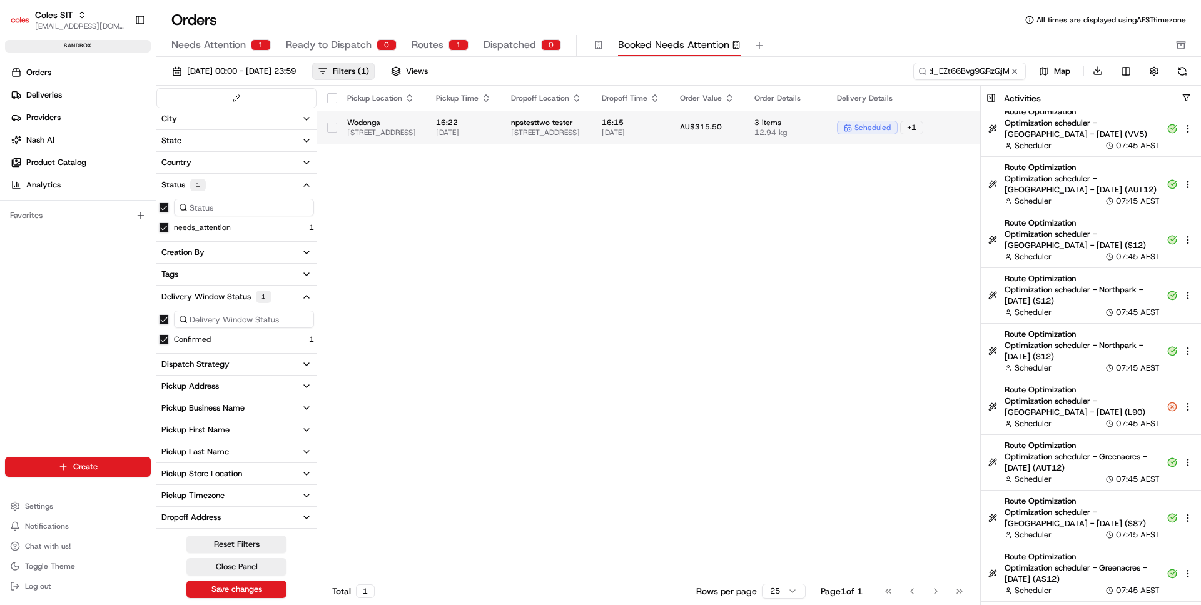
click at [582, 129] on span "[STREET_ADDRESS]" at bounding box center [546, 133] width 71 height 10
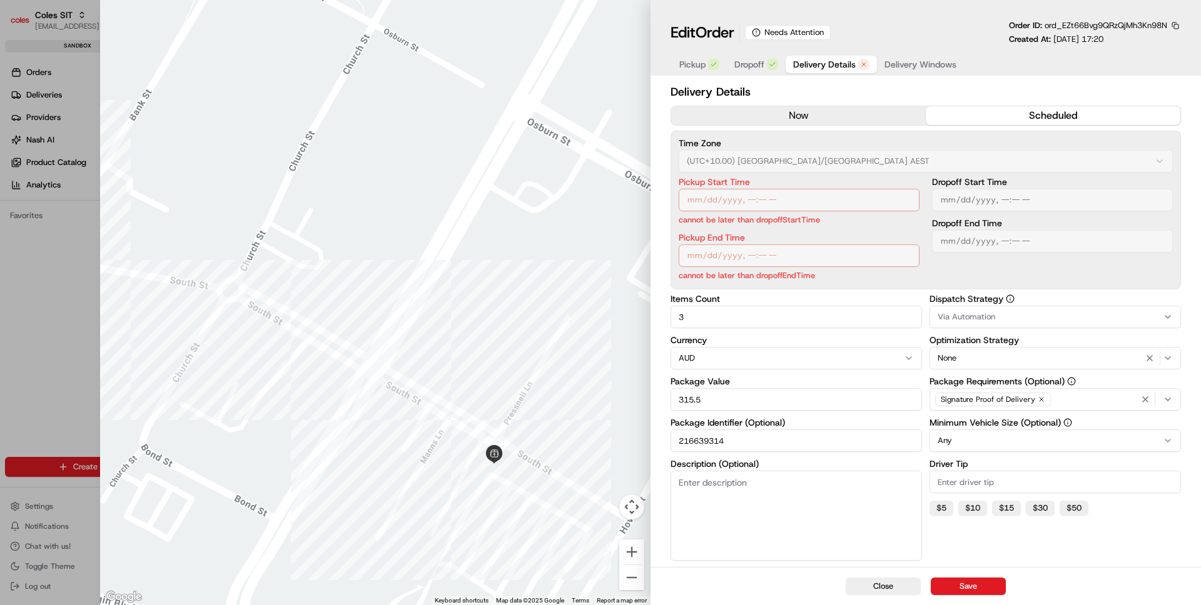
click at [760, 34] on icon at bounding box center [756, 32] width 9 height 9
type input "1"
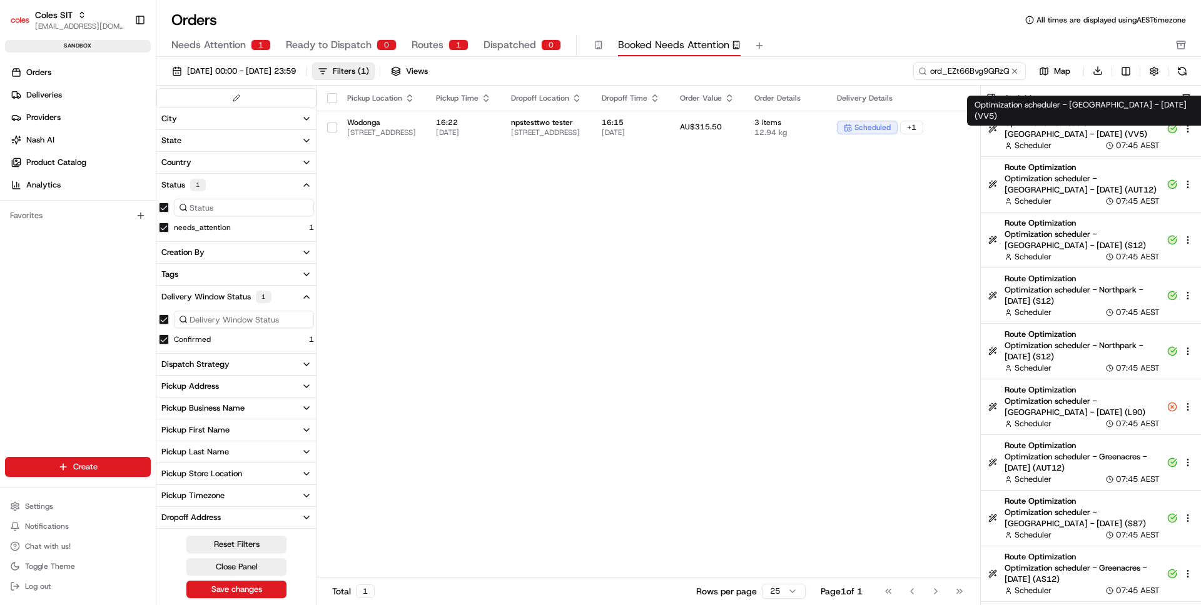
click at [1191, 92] on div "Activities" at bounding box center [1102, 98] width 197 height 13
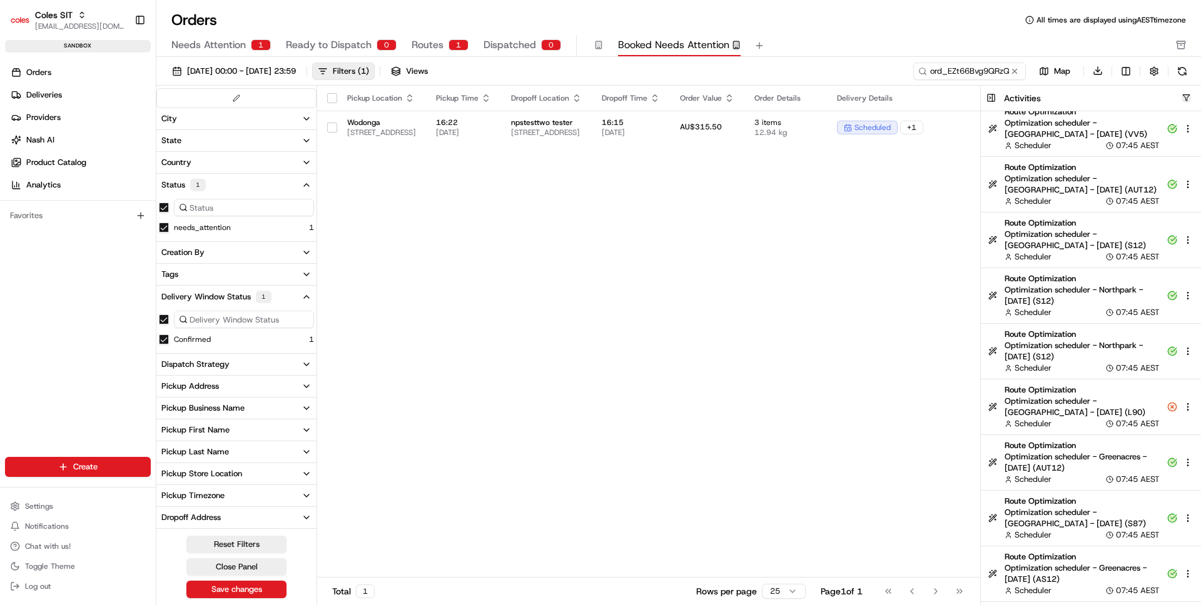
click at [1184, 99] on button "button" at bounding box center [1185, 97] width 9 height 9
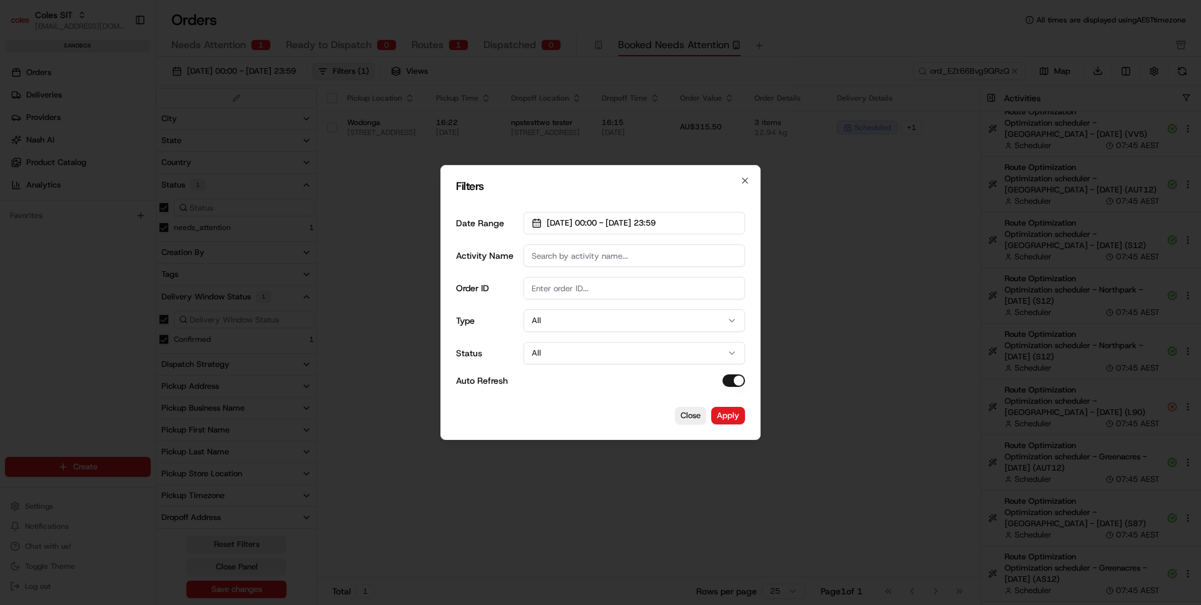
click at [552, 323] on button "All" at bounding box center [633, 321] width 221 height 23
click at [463, 330] on div "Type All" at bounding box center [600, 321] width 289 height 23
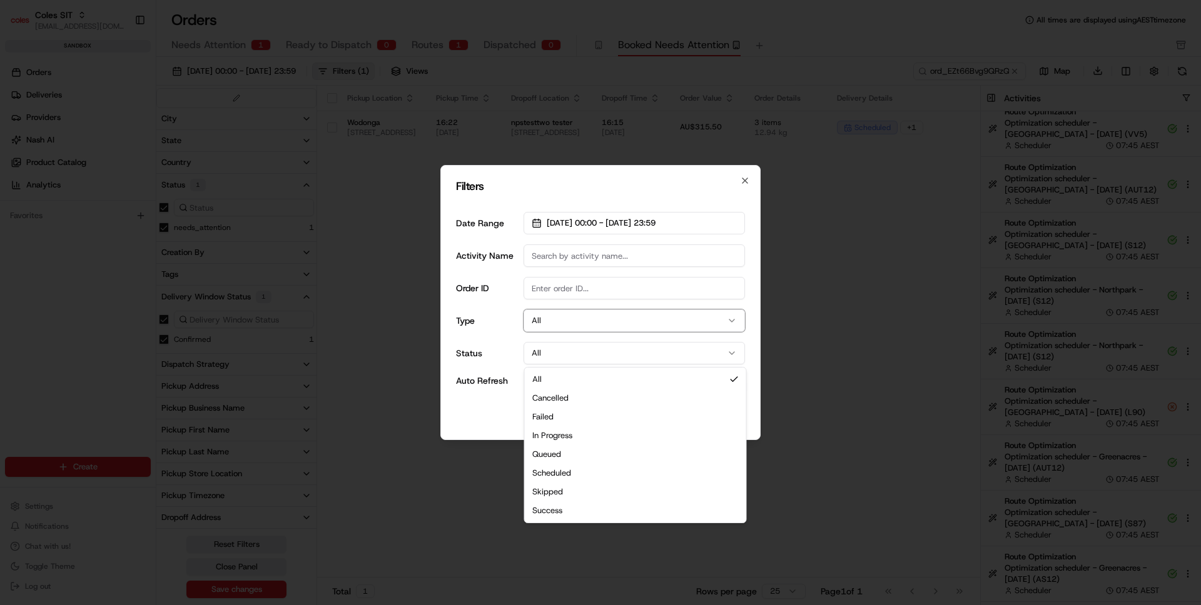
click at [548, 343] on button "All" at bounding box center [633, 353] width 221 height 23
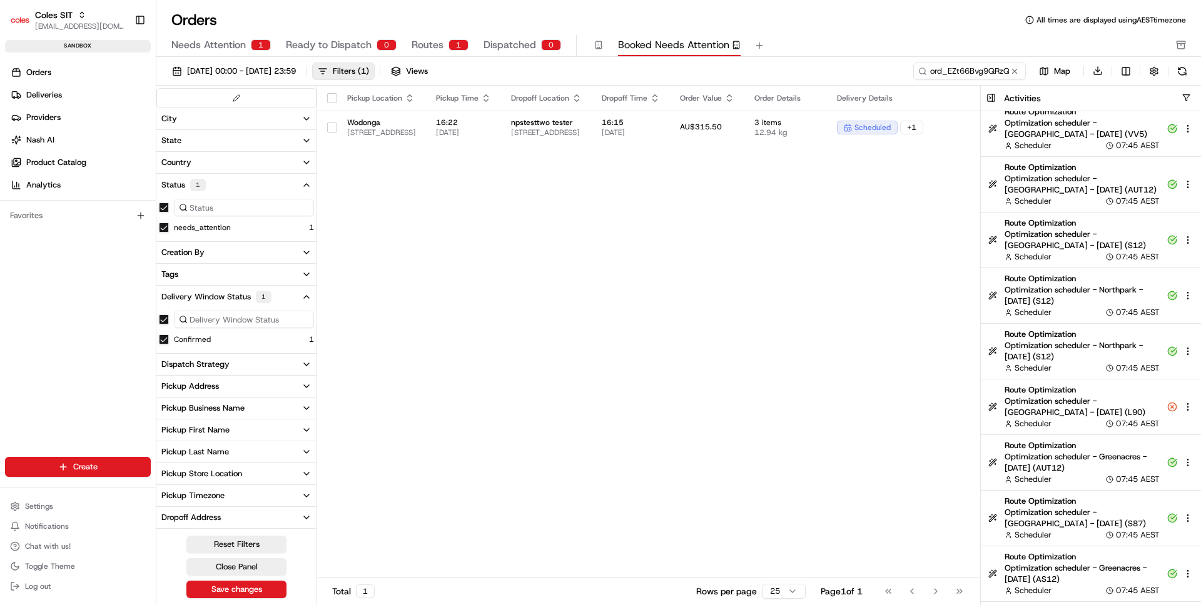
click at [1182, 98] on html "Coles SIT ben@usenash.com Toggle Sidebar sandbox Orders Deliveries Providers Na…" at bounding box center [600, 302] width 1201 height 605
click at [1188, 98] on html "Coles SIT ben@usenash.com Toggle Sidebar sandbox Orders Deliveries Providers Na…" at bounding box center [600, 302] width 1201 height 605
click at [1182, 95] on html "Coles SIT ben@usenash.com Toggle Sidebar sandbox Orders Deliveries Providers Na…" at bounding box center [600, 302] width 1201 height 605
click at [1186, 97] on html "Coles SIT ben@usenash.com Toggle Sidebar sandbox Orders Deliveries Providers Na…" at bounding box center [600, 302] width 1201 height 605
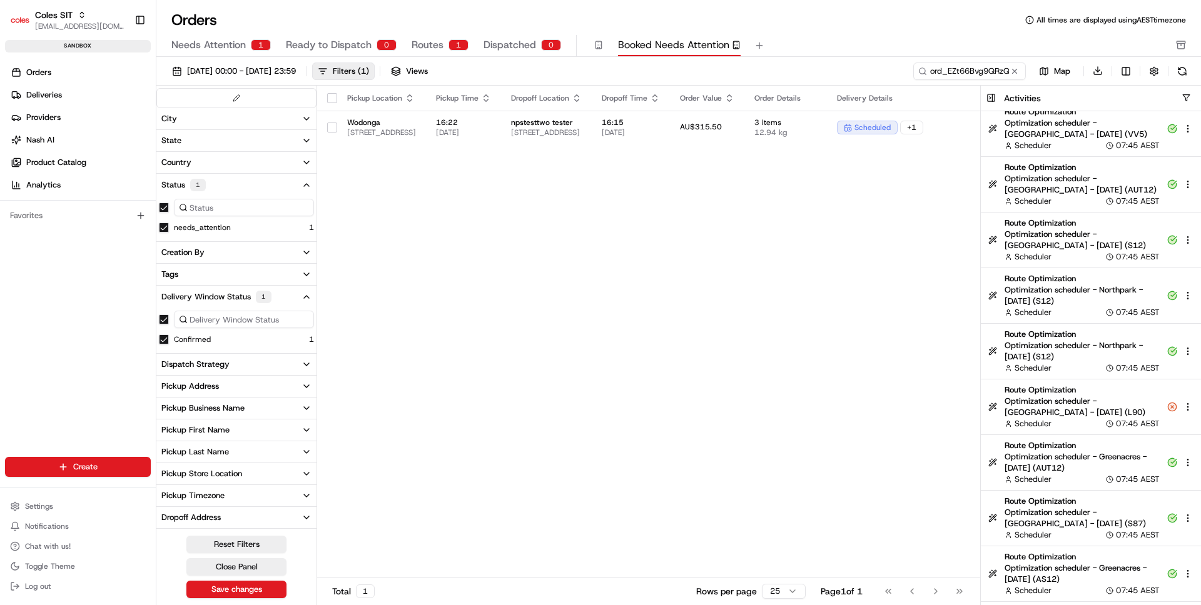
click at [1188, 99] on html "Coles SIT ben@usenash.com Toggle Sidebar sandbox Orders Deliveries Providers Na…" at bounding box center [600, 302] width 1201 height 605
click at [1186, 99] on html "Coles SIT ben@usenash.com Toggle Sidebar sandbox Orders Deliveries Providers Na…" at bounding box center [600, 302] width 1201 height 605
click at [776, 418] on html "Coles SIT ben@usenash.com Toggle Sidebar sandbox Orders Deliveries Providers Na…" at bounding box center [600, 302] width 1201 height 605
click at [238, 562] on html "Coles SIT ben@usenash.com Toggle Sidebar sandbox Orders Deliveries Providers Na…" at bounding box center [600, 302] width 1201 height 605
click at [231, 565] on html "Coles SIT ben@usenash.com Toggle Sidebar sandbox Orders Deliveries Providers Na…" at bounding box center [600, 302] width 1201 height 605
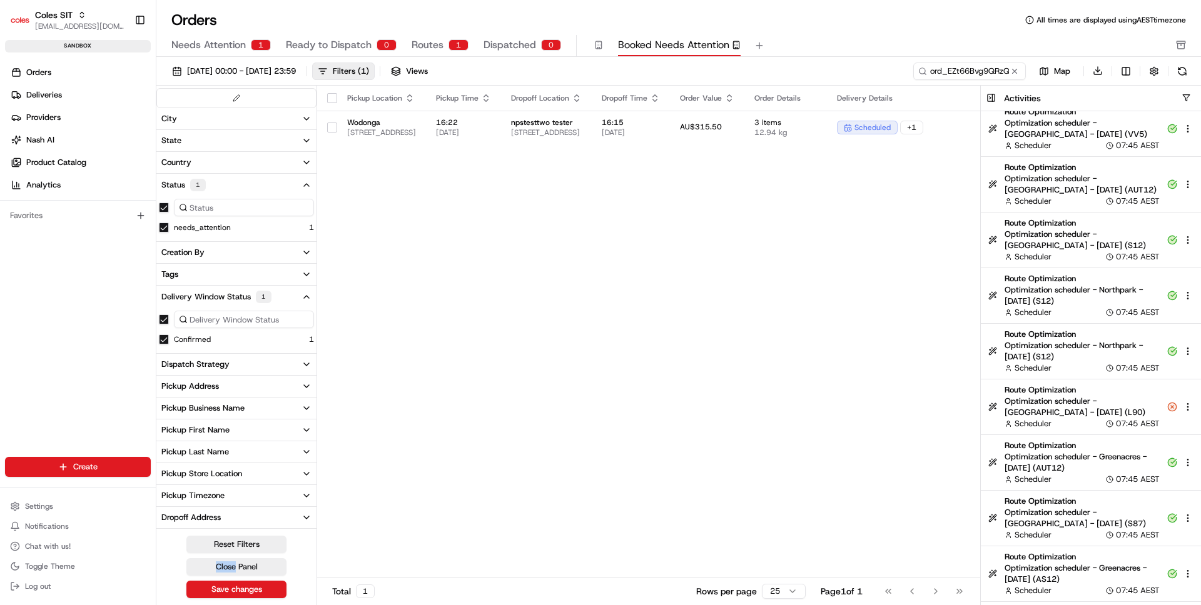
click at [231, 565] on html "Coles SIT ben@usenash.com Toggle Sidebar sandbox Orders Deliveries Providers Na…" at bounding box center [600, 302] width 1201 height 605
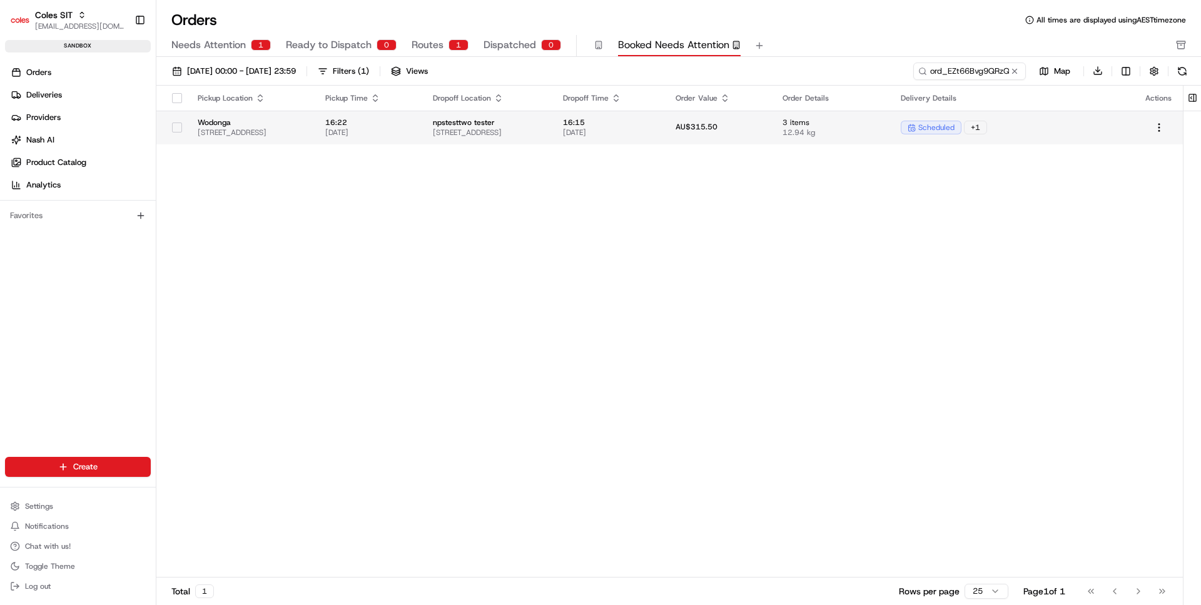
click at [1084, 139] on td "scheduled + 1" at bounding box center [1012, 128] width 244 height 34
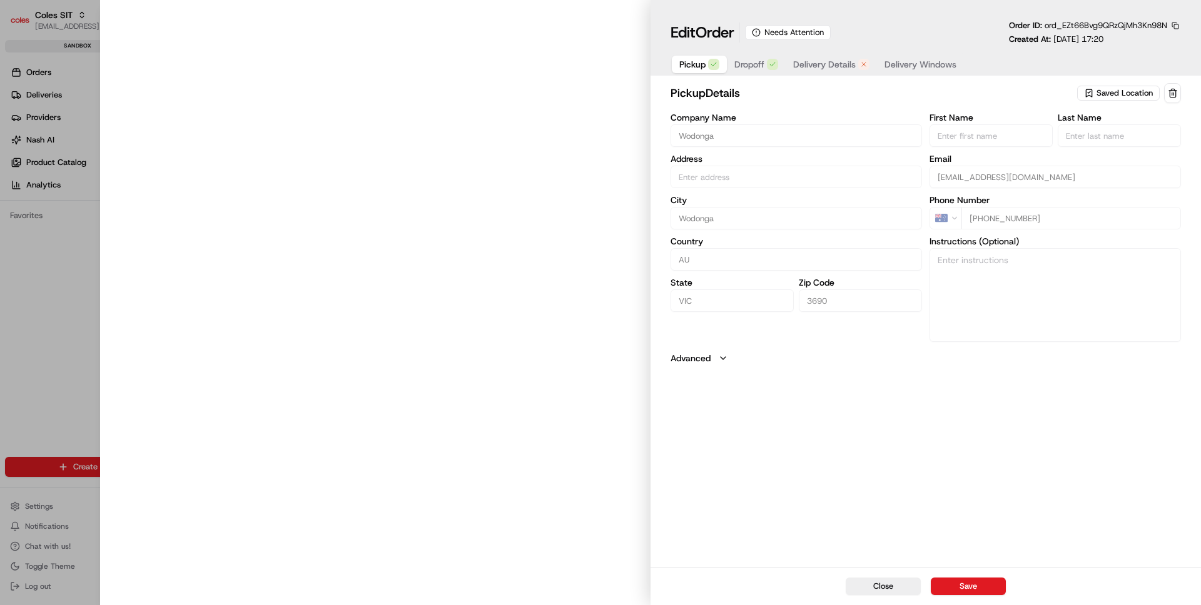
type input "[STREET_ADDRESS]"
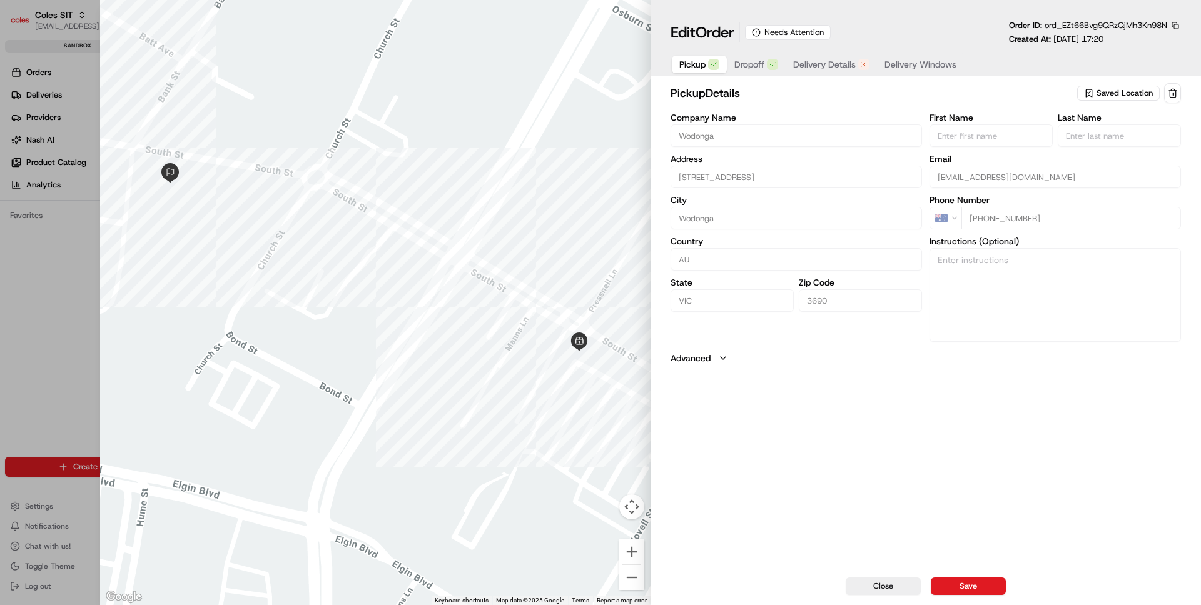
type input "+1"
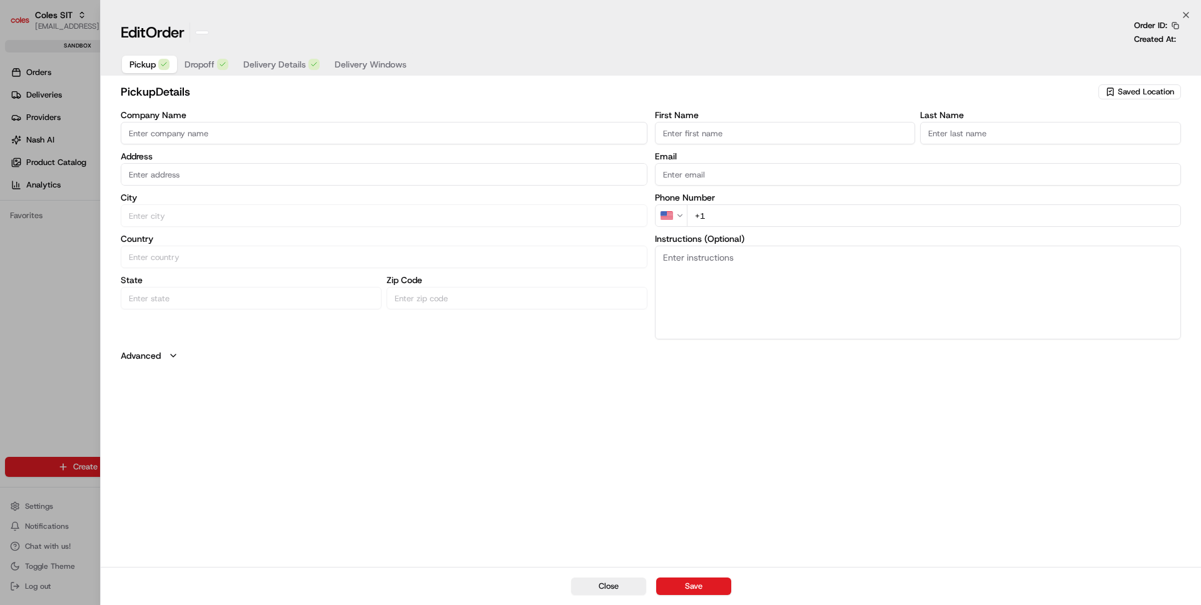
click at [42, 299] on div at bounding box center [600, 302] width 1201 height 605
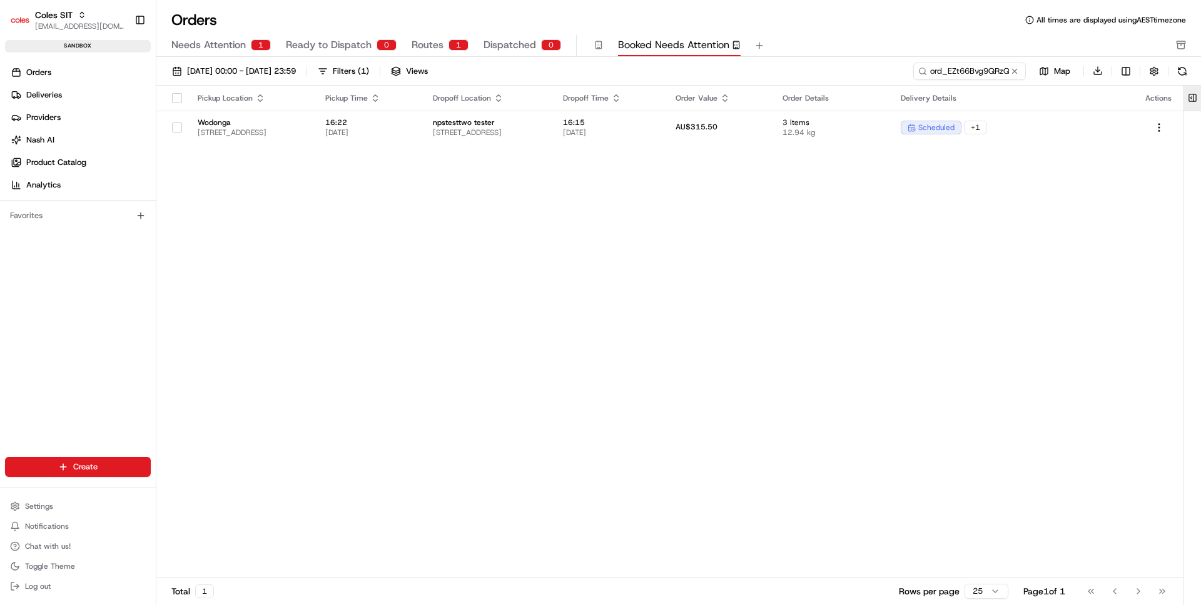
click at [1187, 94] on button at bounding box center [1192, 98] width 21 height 25
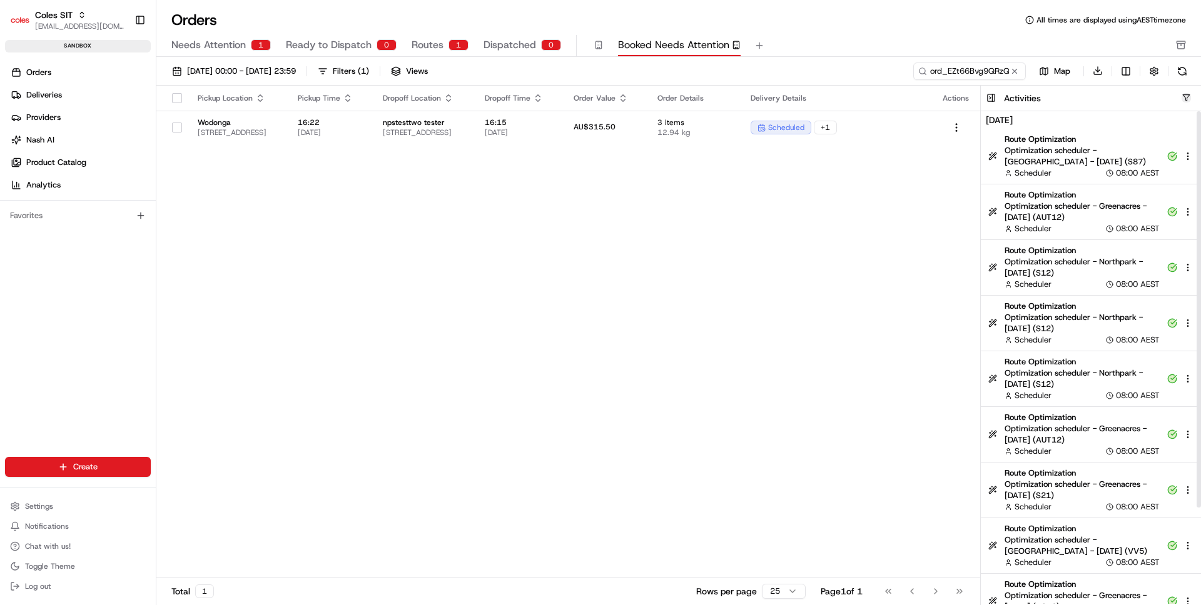
click at [1184, 97] on button "button" at bounding box center [1185, 97] width 9 height 9
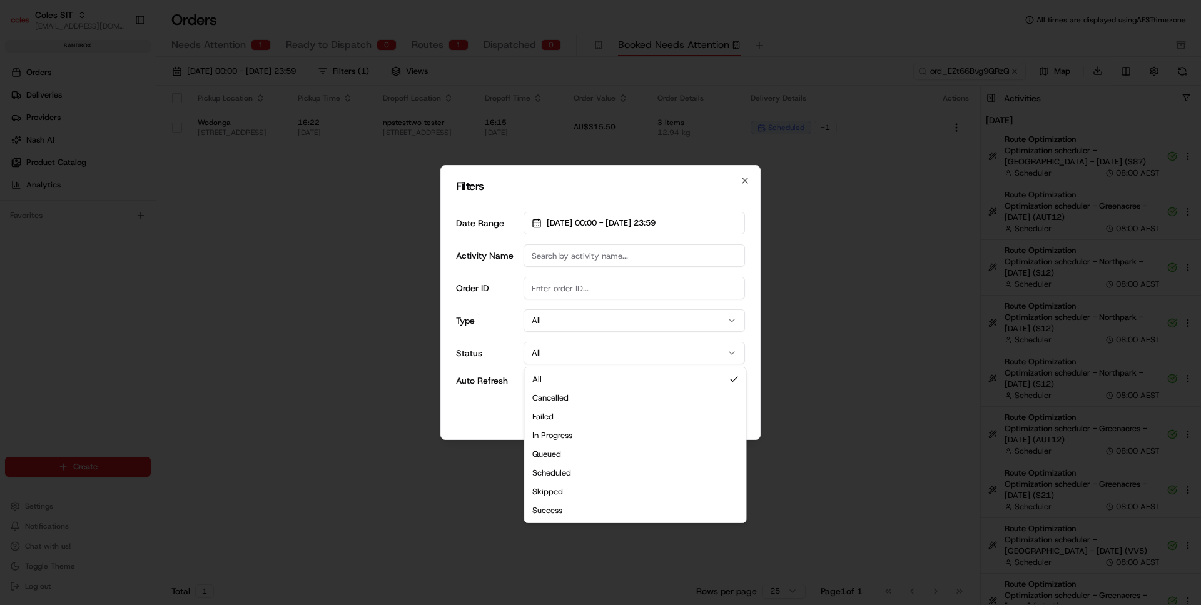
click at [563, 354] on button "All" at bounding box center [633, 353] width 221 height 23
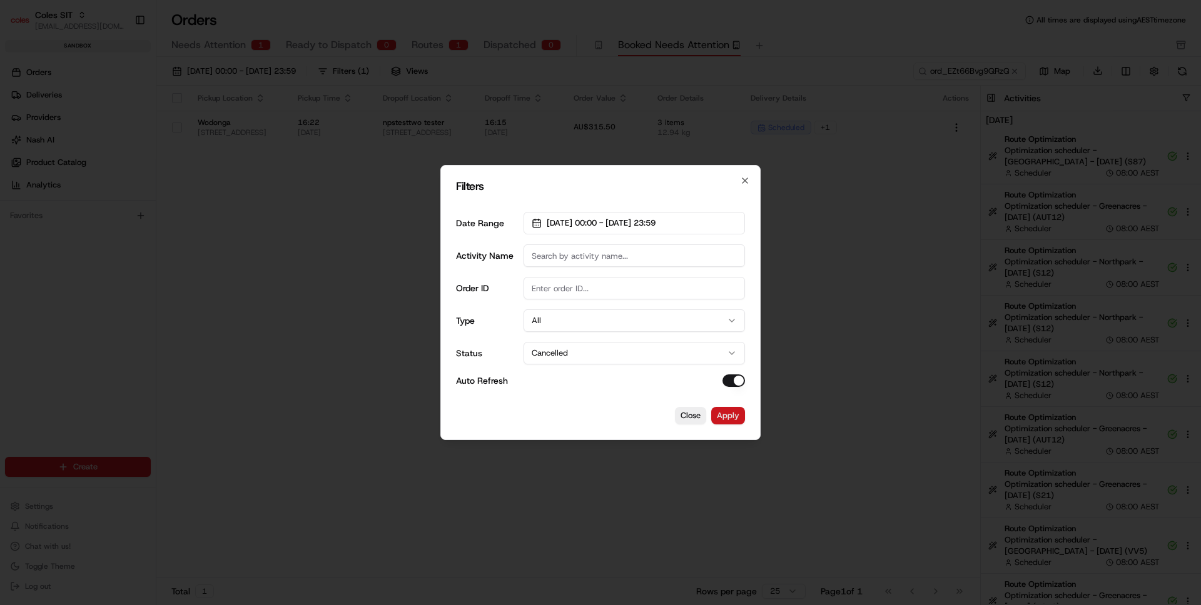
click at [743, 420] on button "Apply" at bounding box center [728, 416] width 34 height 18
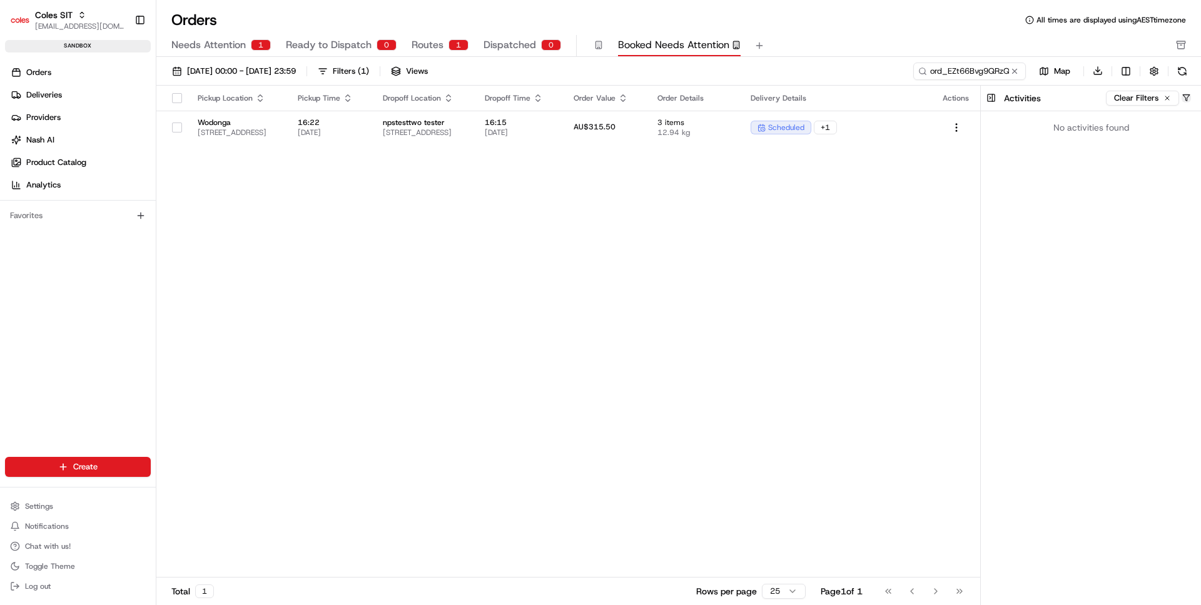
click at [1185, 95] on button "button" at bounding box center [1185, 97] width 9 height 9
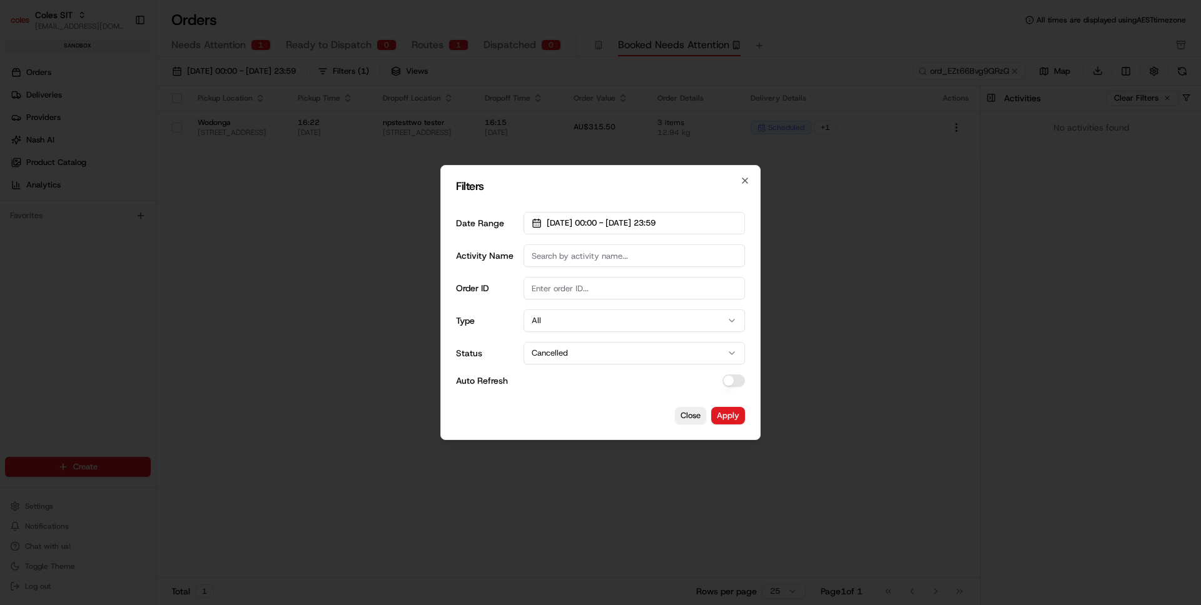
click at [933, 96] on div at bounding box center [600, 302] width 1201 height 605
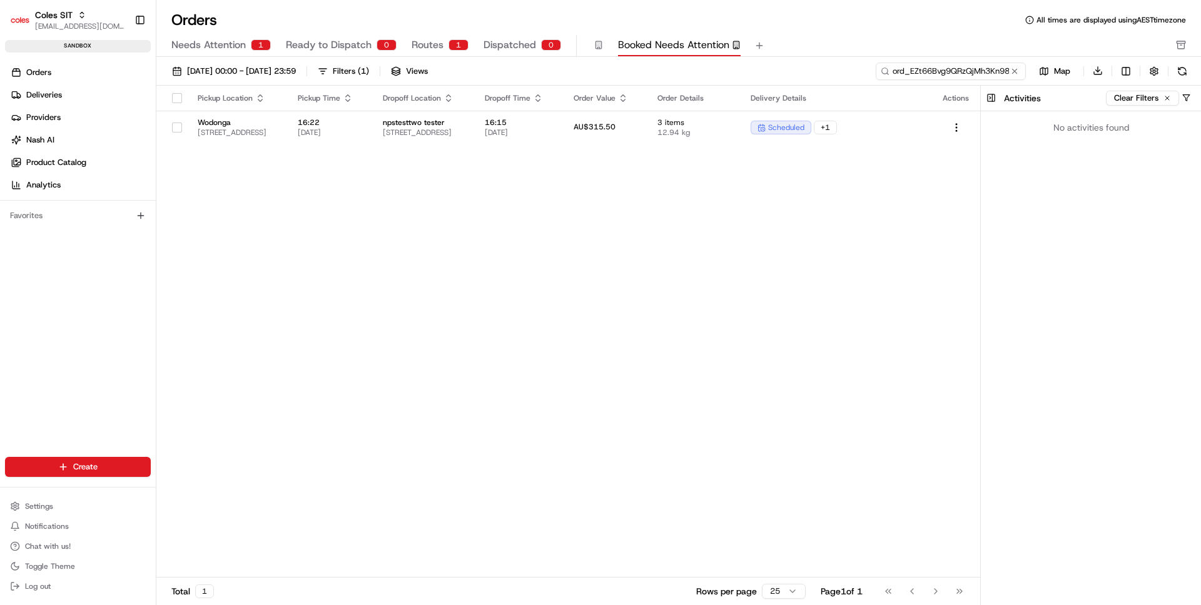
click at [984, 69] on input "ord_EZt66Bvg9QRzQjMh3Kn98N" at bounding box center [950, 72] width 150 height 18
click at [1015, 70] on button at bounding box center [1014, 71] width 13 height 13
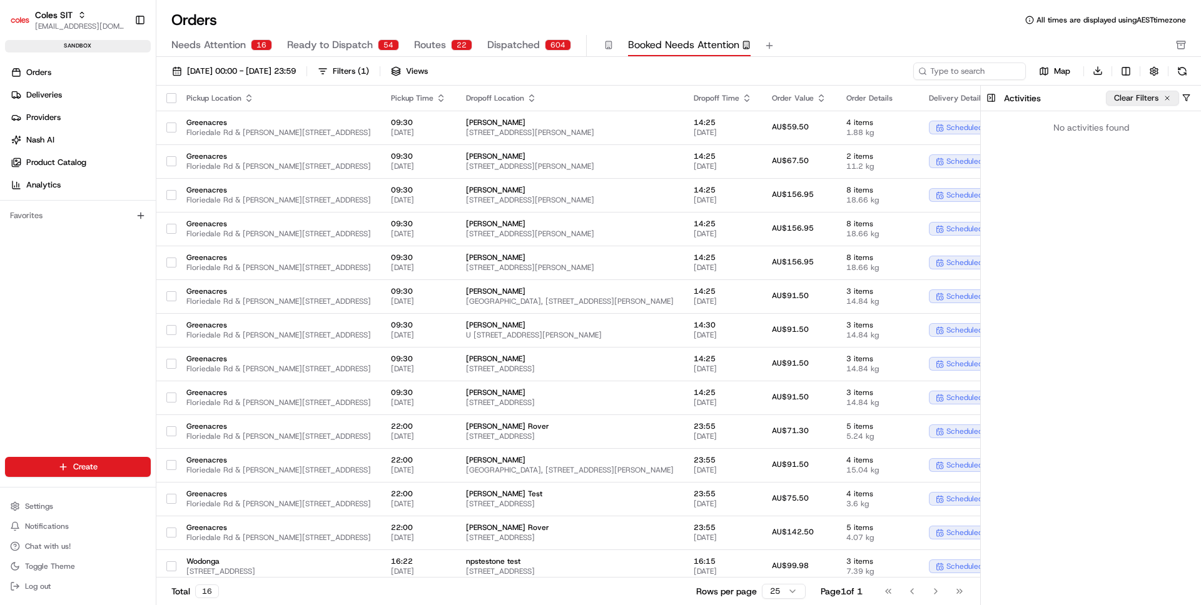
click at [1170, 98] on button "Clear Filters" at bounding box center [1141, 98] width 73 height 15
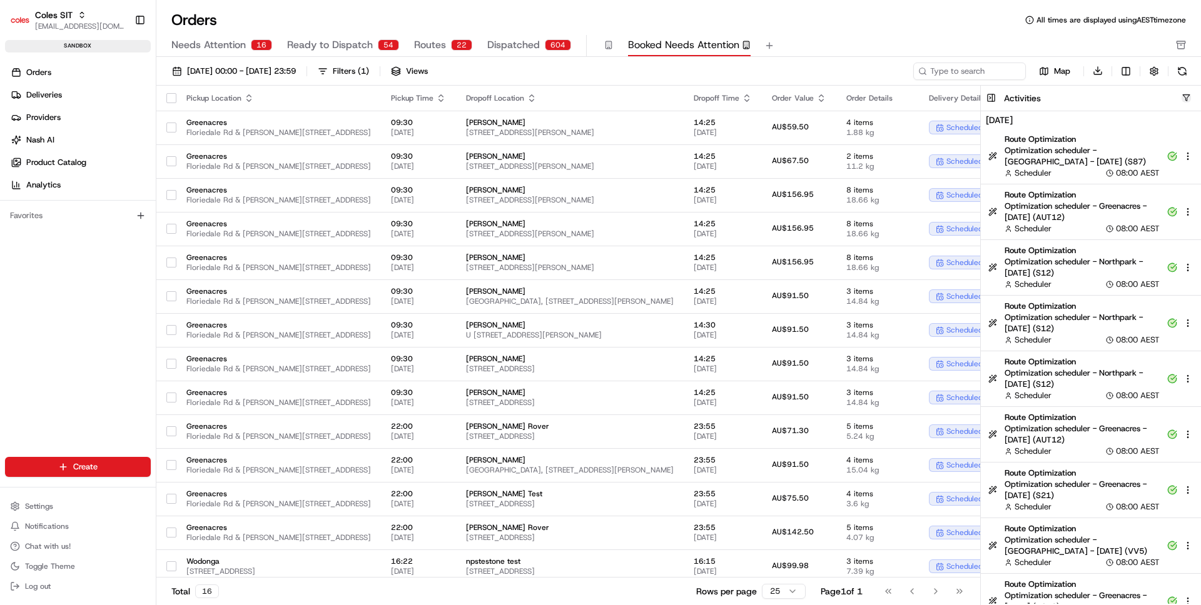
click at [1183, 101] on button "button" at bounding box center [1185, 97] width 9 height 9
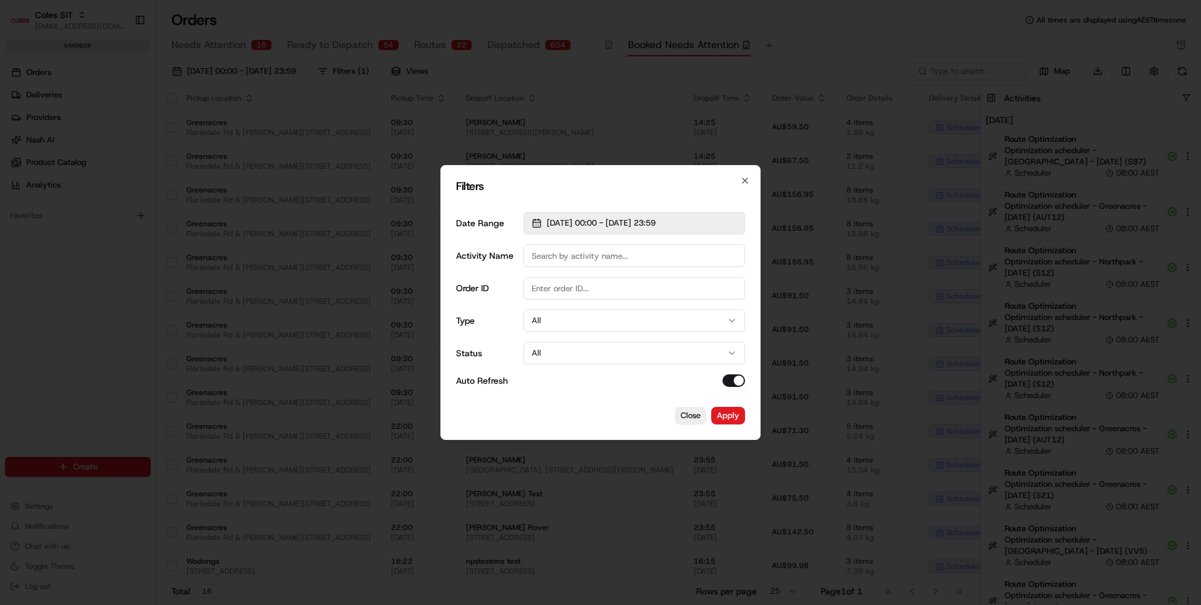
click at [611, 228] on span "[DATE] 00:00 - [DATE] 23:59" at bounding box center [600, 223] width 109 height 11
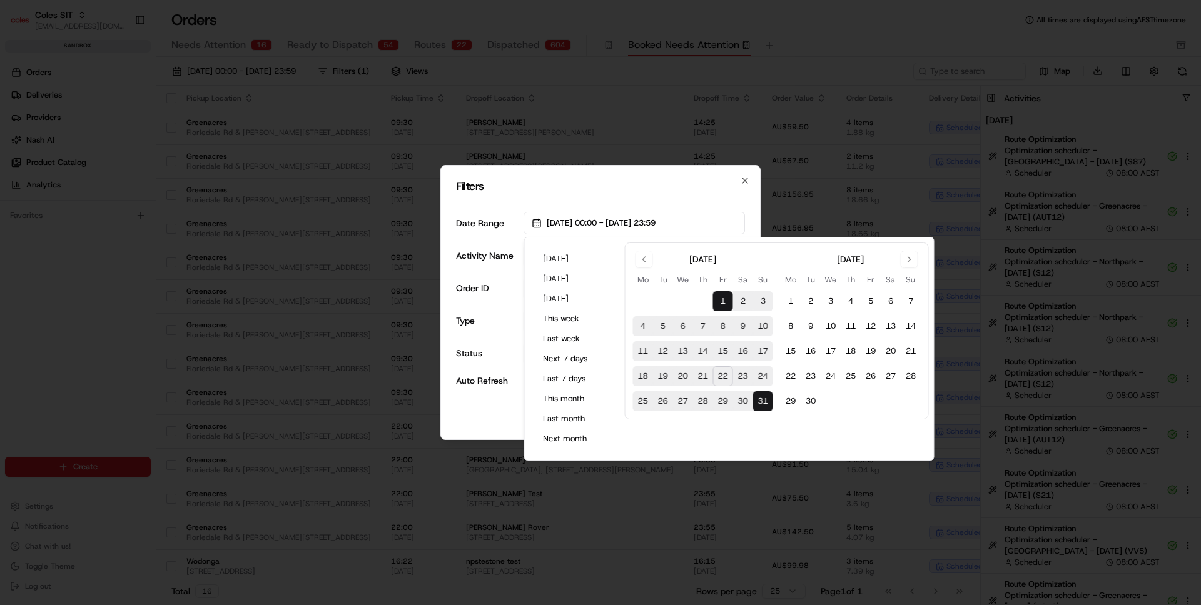
click at [722, 306] on button "1" at bounding box center [723, 301] width 20 height 20
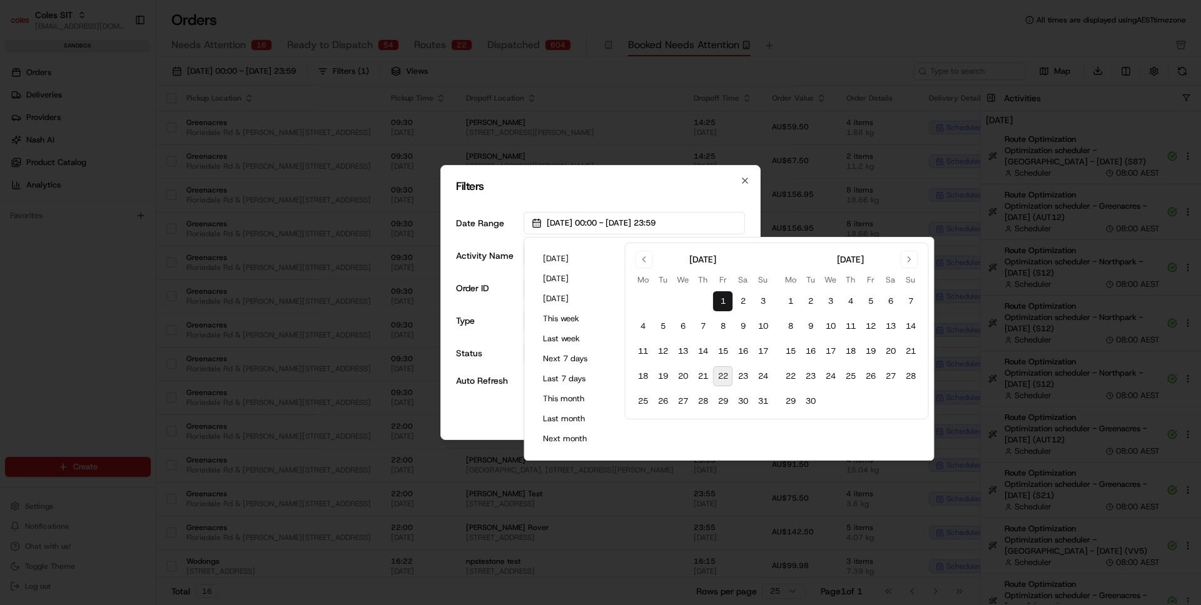
click at [722, 368] on button "22" at bounding box center [723, 376] width 20 height 20
click at [694, 380] on button "21" at bounding box center [703, 376] width 20 height 20
click at [708, 376] on button "21" at bounding box center [703, 376] width 20 height 20
click at [719, 216] on button "[DATE] 00:00 - [DATE] 23:59" at bounding box center [633, 223] width 221 height 23
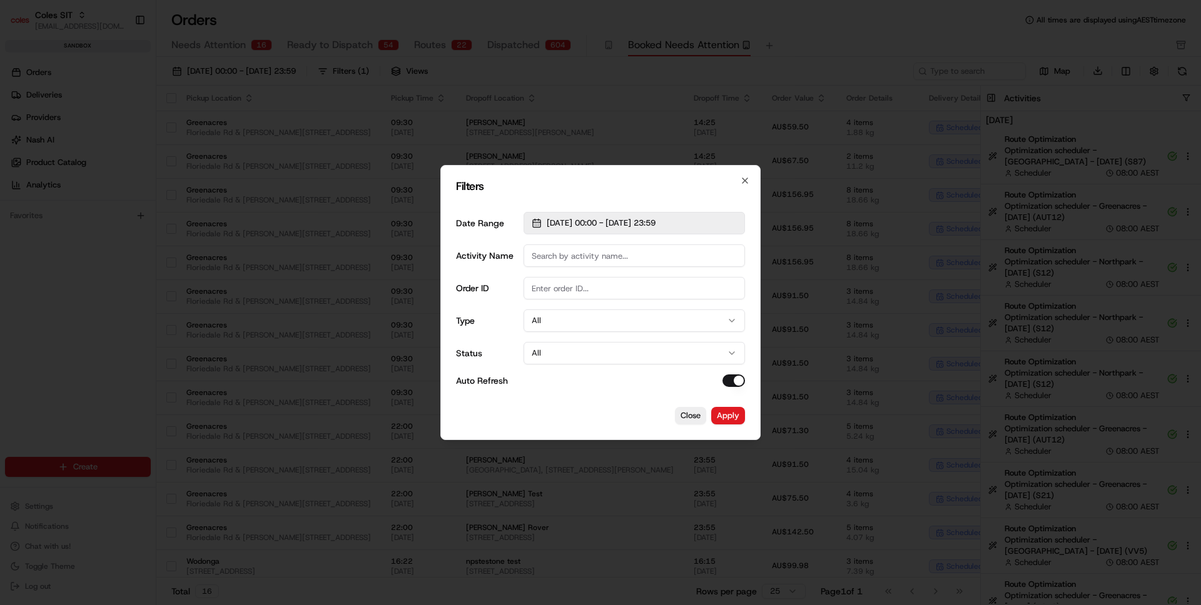
click at [663, 234] on button "[DATE] 00:00 - [DATE] 23:59" at bounding box center [633, 223] width 221 height 23
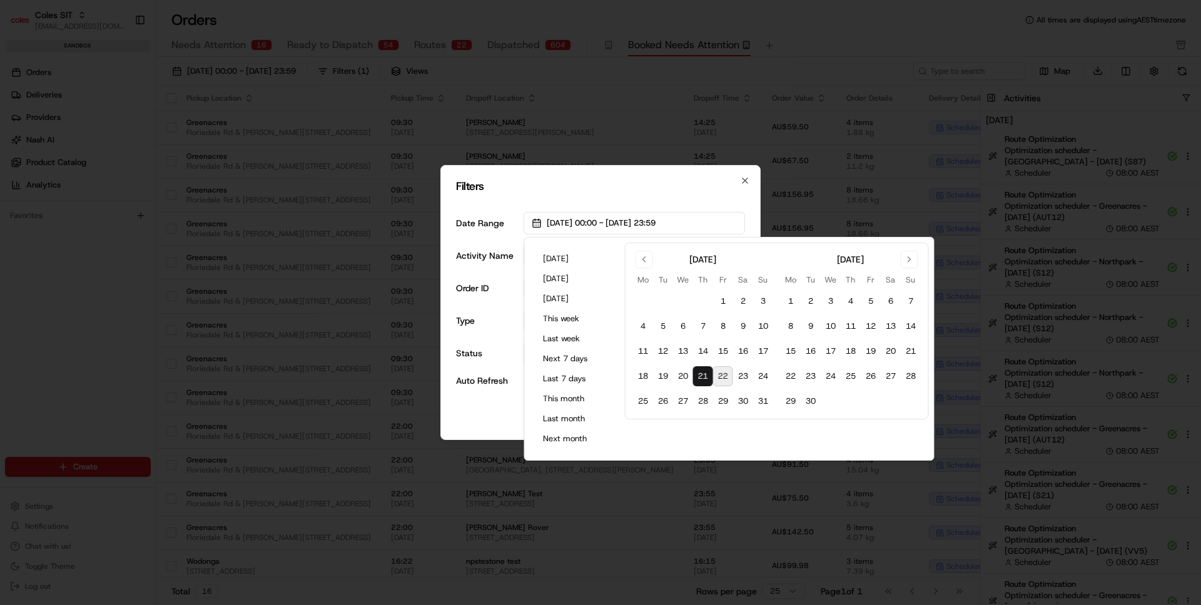
click at [707, 388] on tbody "1 2 3 4 5 6 7 8 9 10 11 12 13 14 15 16 17 18 19 20 21 22 23 24 25 26 27 28 29 3…" at bounding box center [703, 348] width 140 height 125
click at [703, 378] on button "21" at bounding box center [703, 376] width 20 height 20
click at [515, 404] on div "Filters Date Range [DATE] 00:00 - [DATE] 23:59 Activity Name Order ID Type All …" at bounding box center [600, 302] width 320 height 275
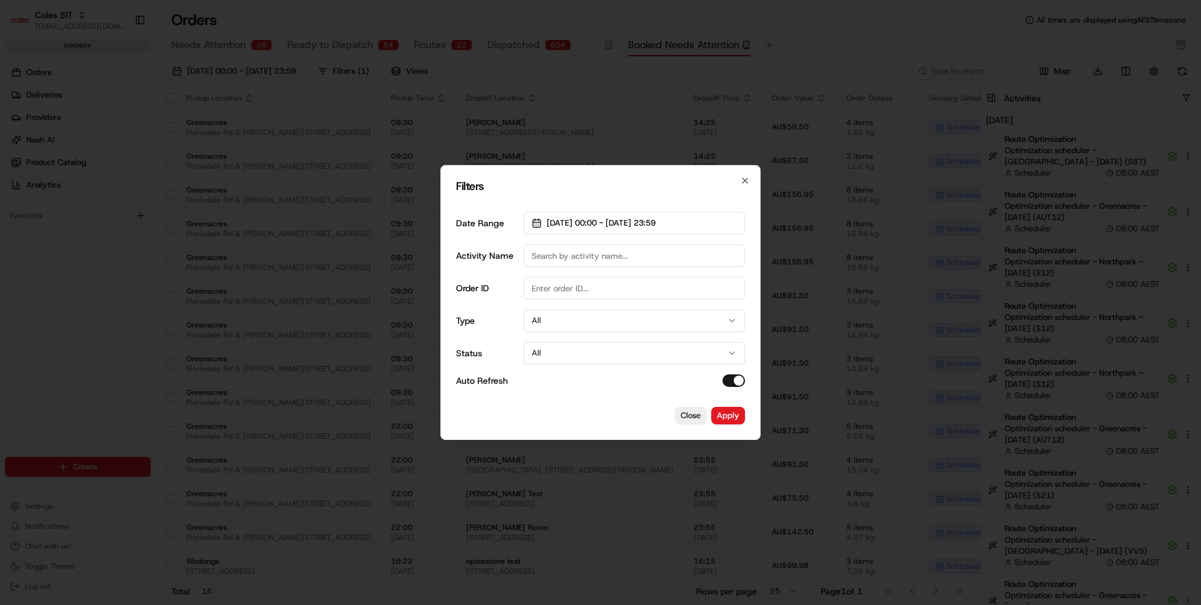
click at [582, 283] on input "Order ID" at bounding box center [633, 288] width 221 height 23
click at [557, 306] on div "Date Range [DATE] 00:00 - [DATE] 23:59 Activity Name Order ID Type All Status A…" at bounding box center [600, 299] width 289 height 195
click at [535, 333] on div "Date Range [DATE] 00:00 - [DATE] 23:59 Activity Name Order ID Type All Status A…" at bounding box center [600, 299] width 289 height 195
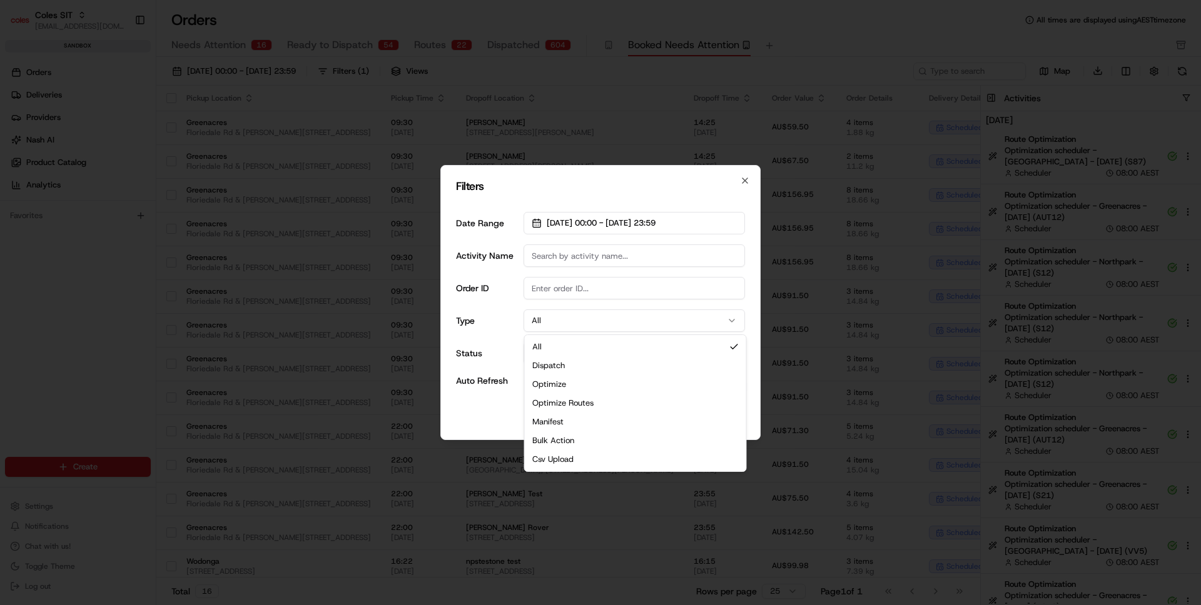
click at [538, 324] on button "All" at bounding box center [633, 321] width 221 height 23
click at [468, 370] on div "Date Range [DATE] 00:00 - [DATE] 23:59 Activity Name Order ID Type All Status A…" at bounding box center [600, 299] width 289 height 195
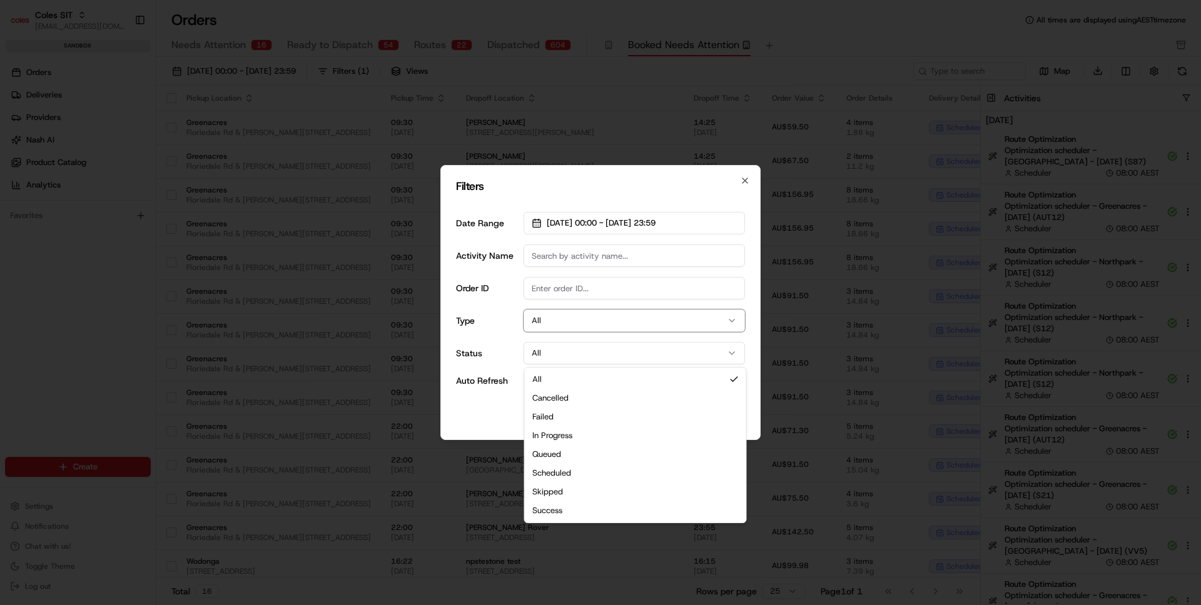
click at [579, 351] on button "All" at bounding box center [633, 353] width 221 height 23
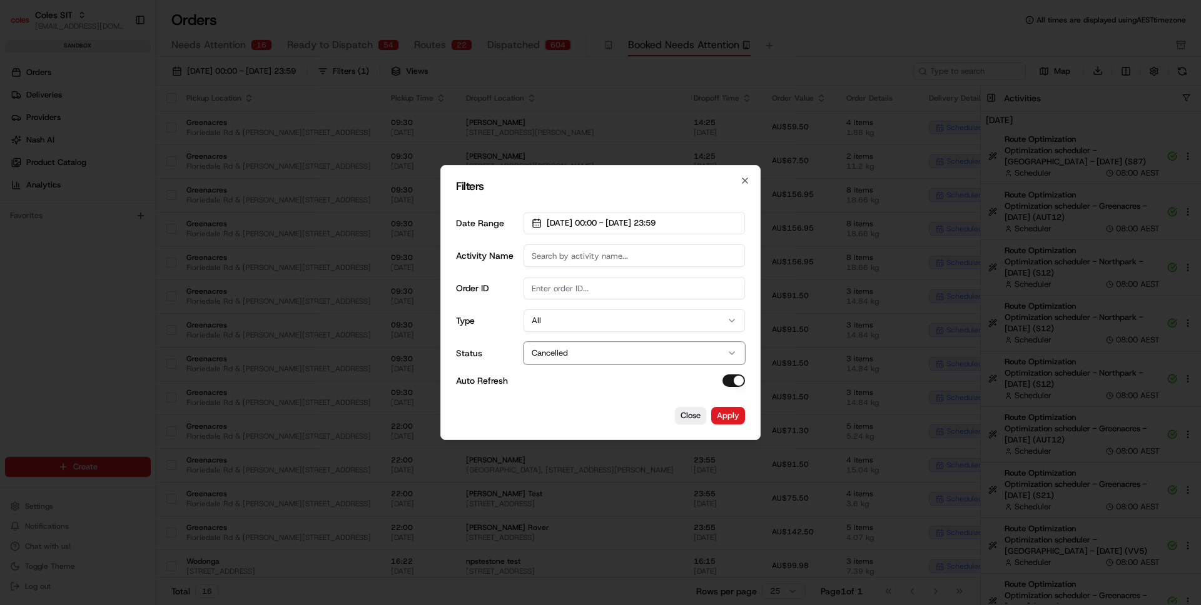
click at [558, 356] on button "Cancelled" at bounding box center [633, 353] width 221 height 23
click at [735, 412] on button "Apply" at bounding box center [728, 416] width 34 height 18
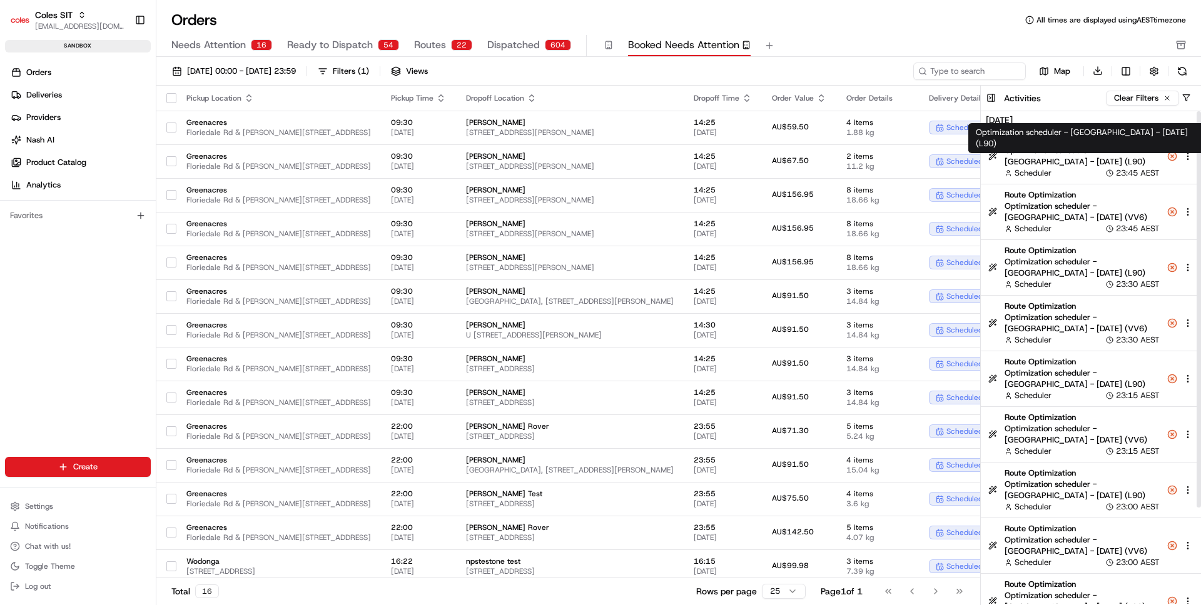
click at [1082, 164] on span "Optimization scheduler - [GEOGRAPHIC_DATA] - [DATE] (L90)" at bounding box center [1081, 156] width 155 height 23
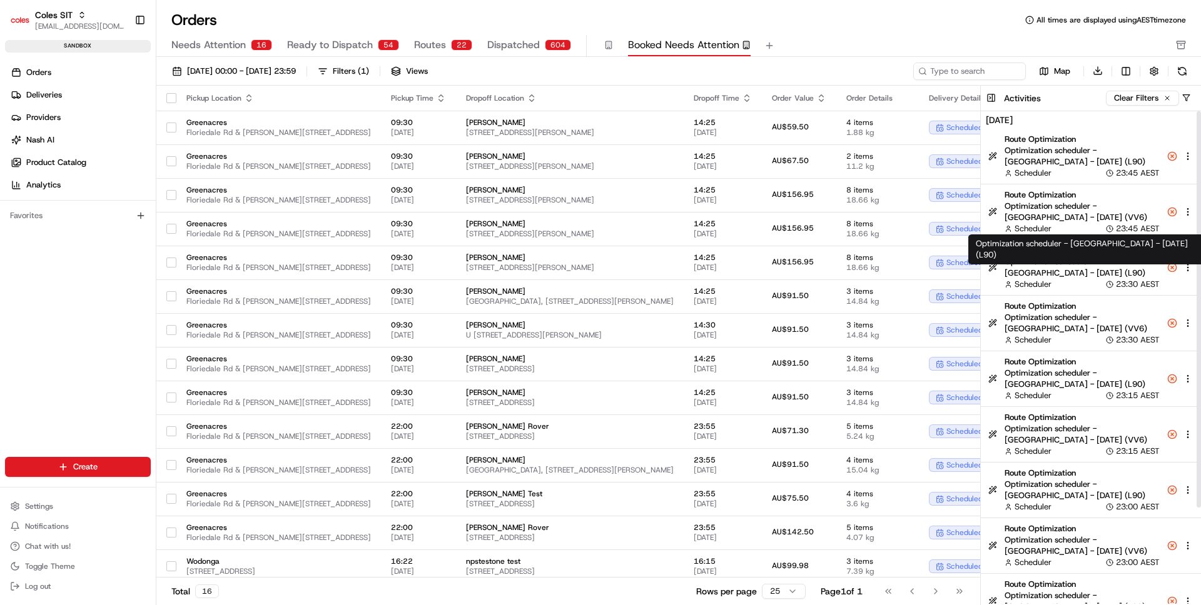
click at [1062, 311] on span "Route Optimization" at bounding box center [1081, 306] width 155 height 11
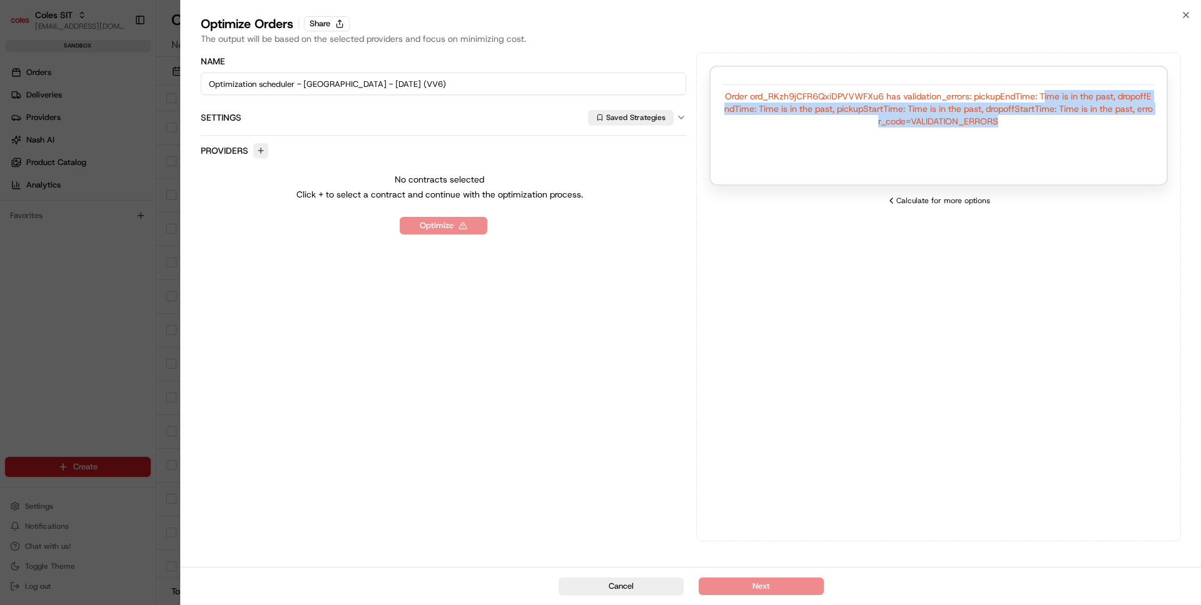
drag, startPoint x: 1044, startPoint y: 96, endPoint x: 1026, endPoint y: 136, distance: 43.7
click at [1026, 136] on div "Order ord_RKzh9jCFR6QxiDPVVWFXu6 has validation_errors: pickupEndTime: Time is …" at bounding box center [938, 126] width 459 height 120
drag, startPoint x: 1026, startPoint y: 134, endPoint x: 975, endPoint y: 94, distance: 64.5
click at [975, 94] on div "Order ord_RKzh9jCFR6QxiDPVVWFXu6 has validation_errors: pickupEndTime: Time is …" at bounding box center [938, 126] width 459 height 120
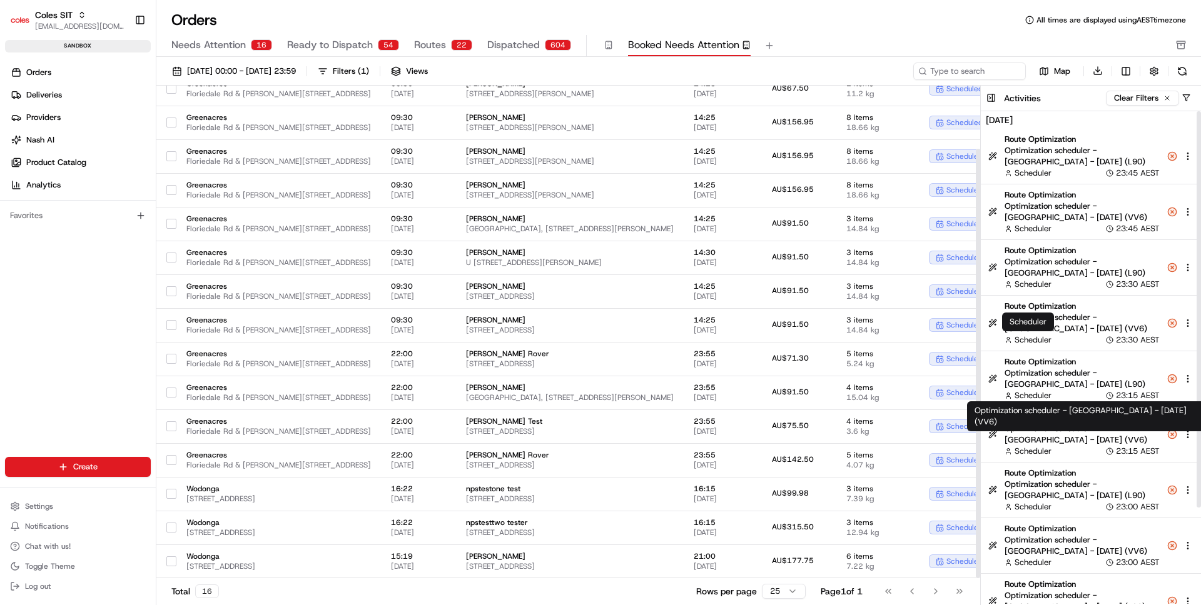
scroll to position [119, 0]
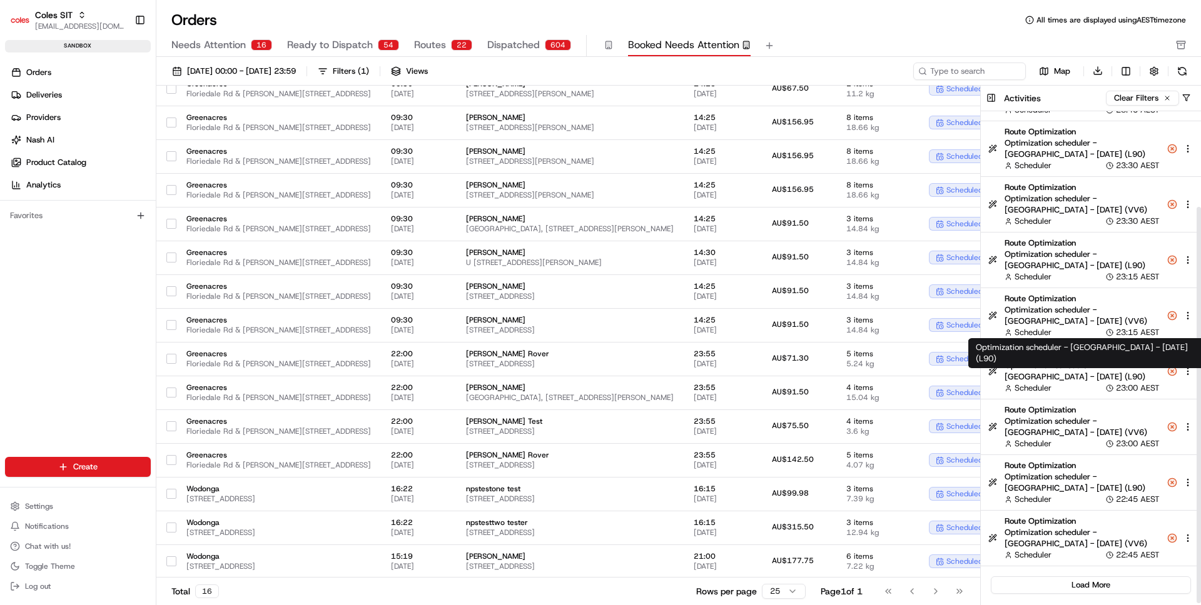
click at [1056, 378] on span "Optimization scheduler - [GEOGRAPHIC_DATA] - [DATE] (L90)" at bounding box center [1081, 371] width 155 height 23
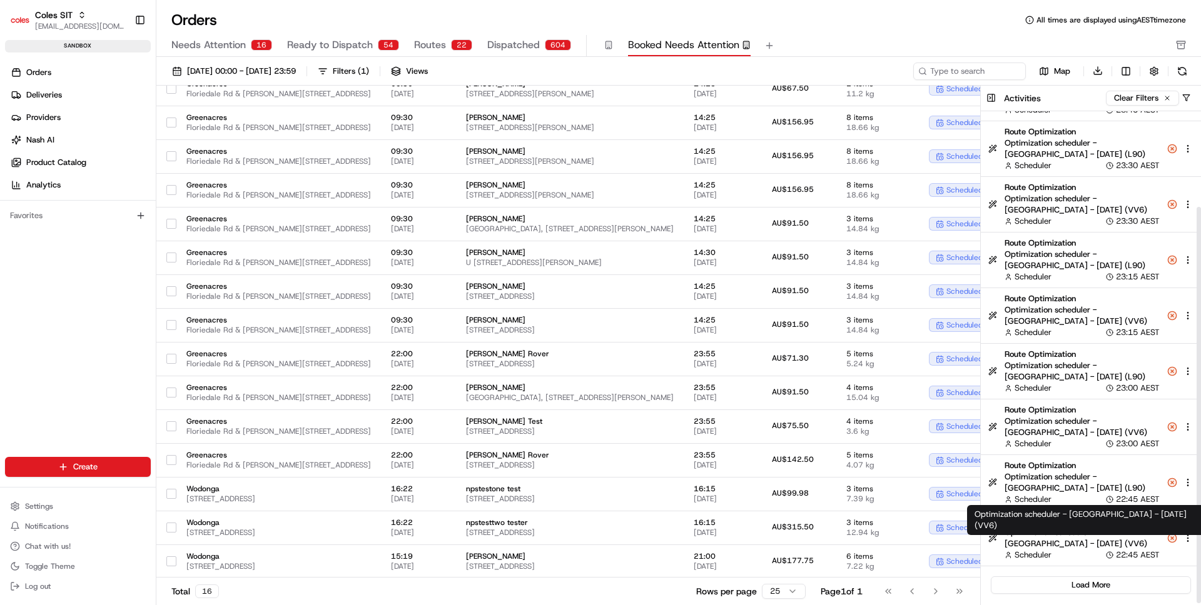
click at [1062, 544] on span "Optimization scheduler - [GEOGRAPHIC_DATA] - [DATE] (VV6)" at bounding box center [1081, 538] width 155 height 23
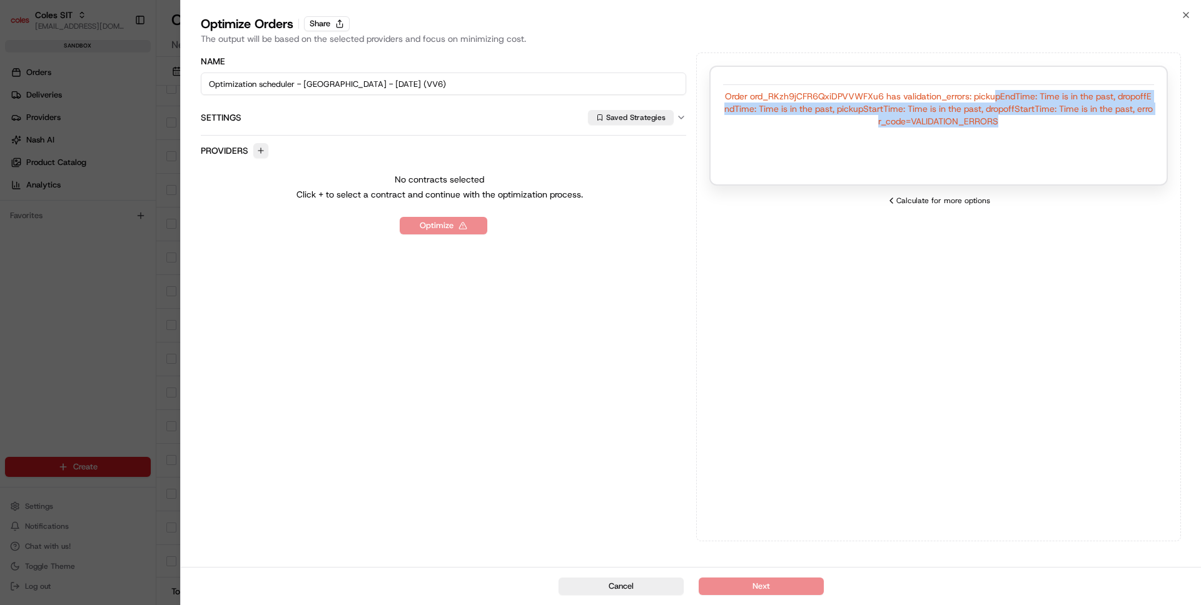
drag, startPoint x: 994, startPoint y: 93, endPoint x: 975, endPoint y: 148, distance: 58.7
click at [975, 148] on div "Order ord_RKzh9jCFR6QxiDPVVWFXu6 has validation_errors: pickupEndTime: Time is …" at bounding box center [938, 126] width 459 height 120
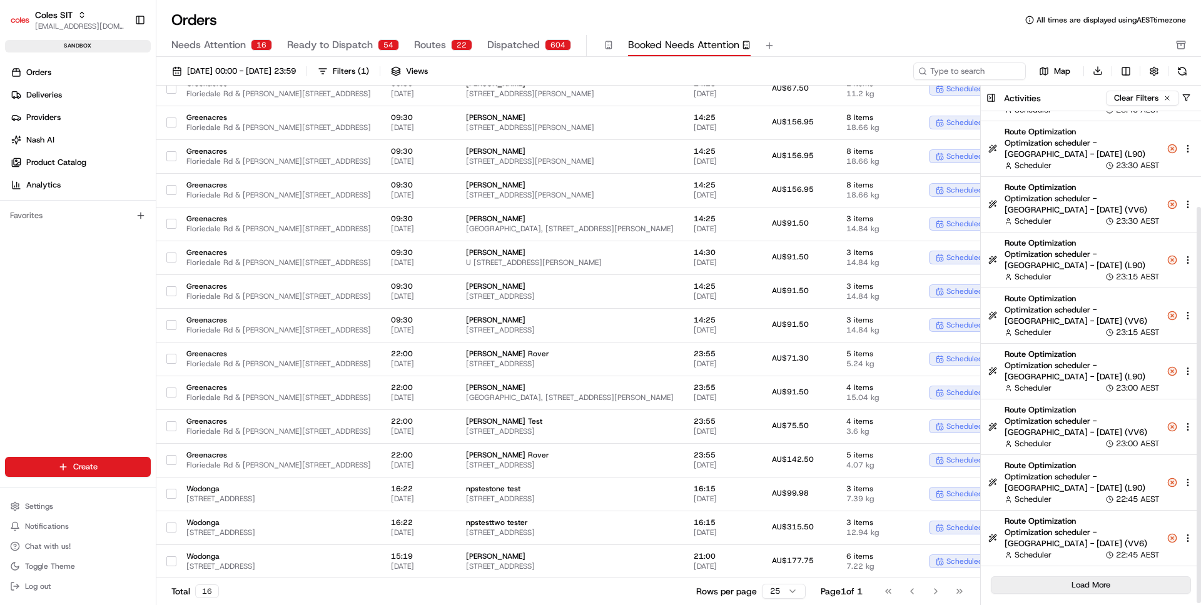
click at [1124, 579] on button "Load More" at bounding box center [1090, 585] width 200 height 18
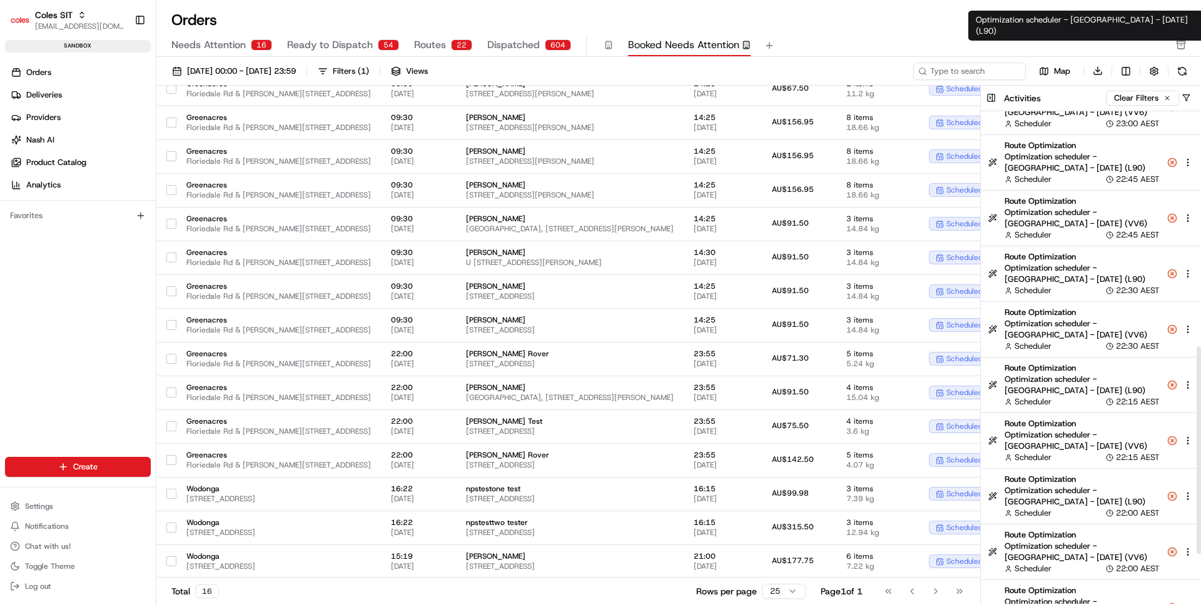
scroll to position [675, 0]
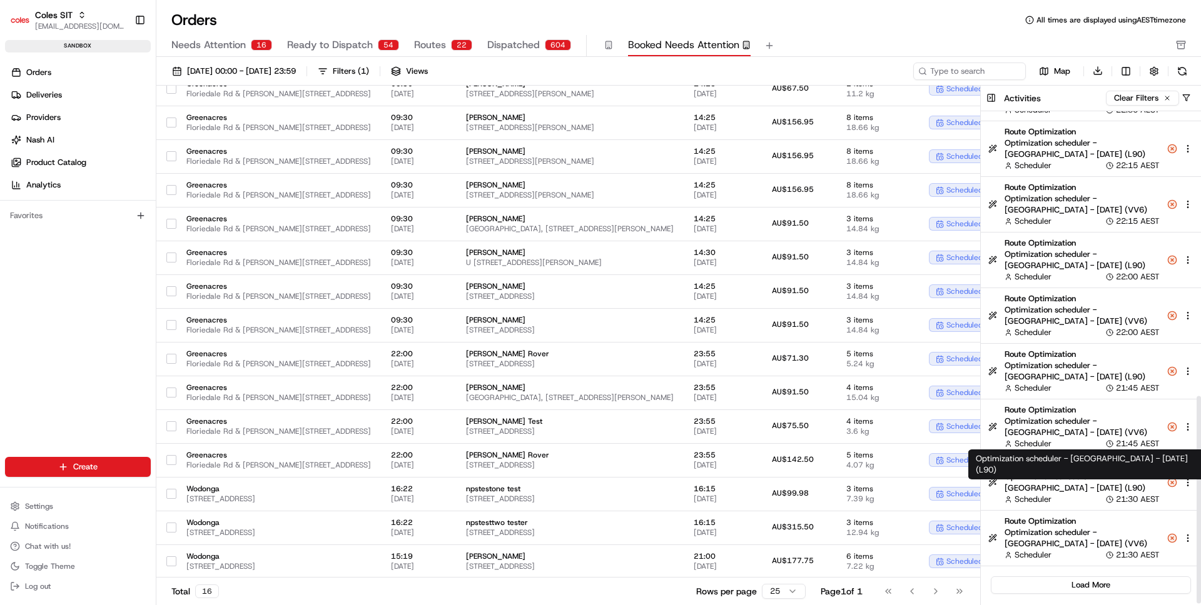
click at [1030, 491] on span "Optimization scheduler - [GEOGRAPHIC_DATA] - [DATE] (L90)" at bounding box center [1081, 482] width 155 height 23
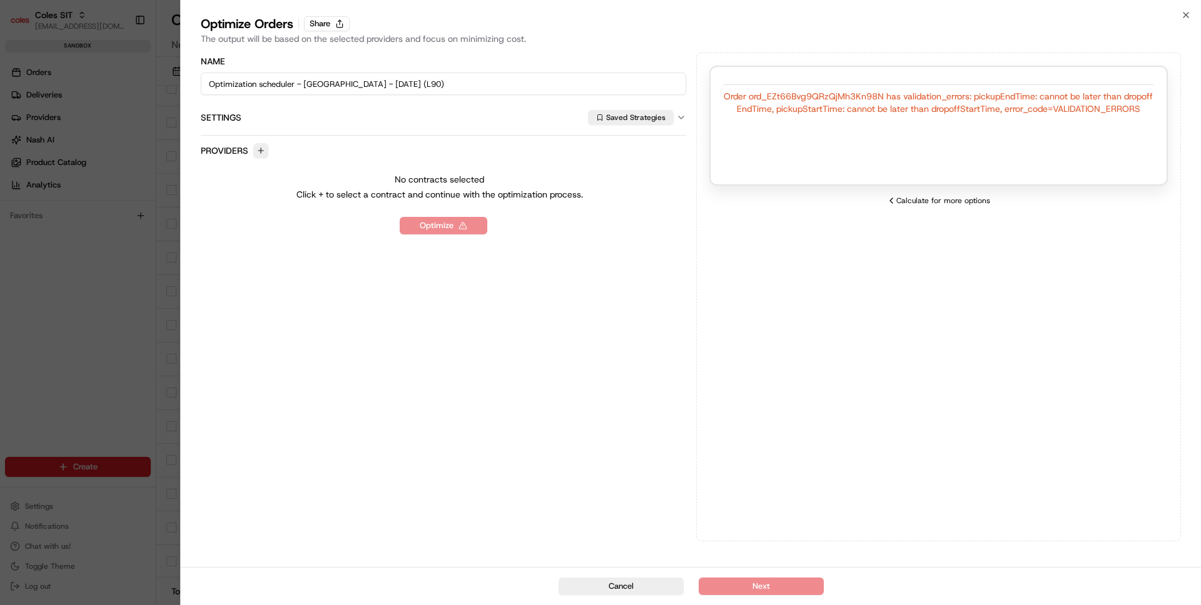
click at [1002, 96] on div "Order ord_EZt66Bvg9QRzQjMh3Kn98N has validation_errors: pickupEndTime: cannot b…" at bounding box center [938, 102] width 431 height 25
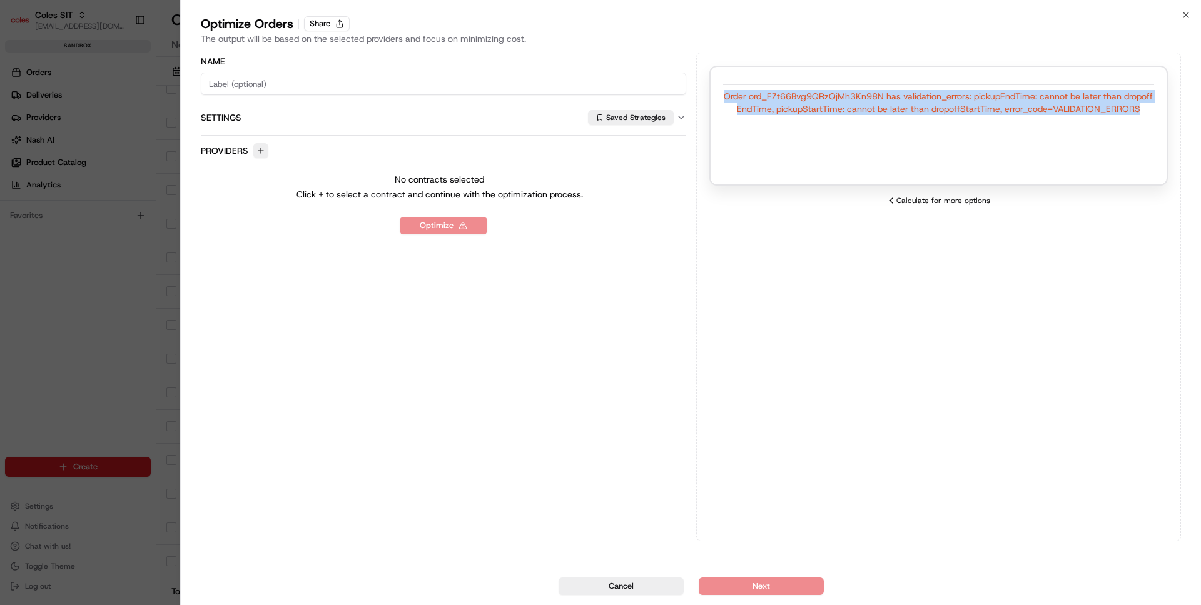
click at [1002, 96] on div "Order ord_EZt66Bvg9QRzQjMh3Kn98N has validation_errors: pickupEndTime: cannot b…" at bounding box center [938, 102] width 431 height 25
click at [852, 94] on div "Order ord_EZt66Bvg9QRzQjMh3Kn98N has validation_errors: pickupEndTime: cannot b…" at bounding box center [938, 102] width 431 height 25
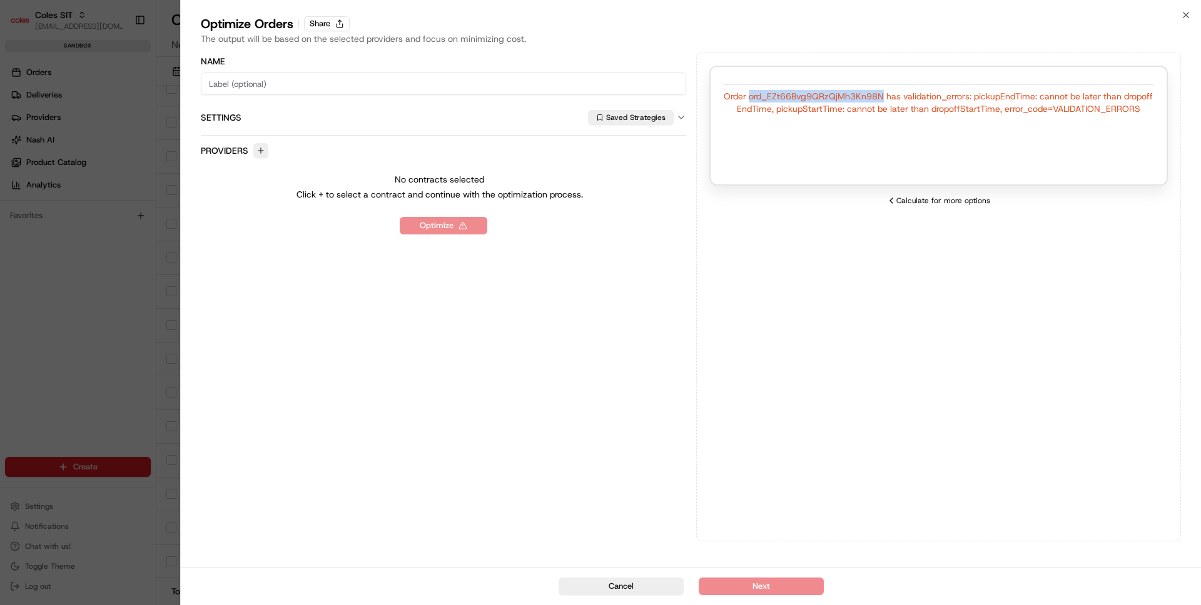
click at [852, 94] on div "Order ord_EZt66Bvg9QRzQjMh3Kn98N has validation_errors: pickupEndTime: cannot b…" at bounding box center [938, 102] width 431 height 25
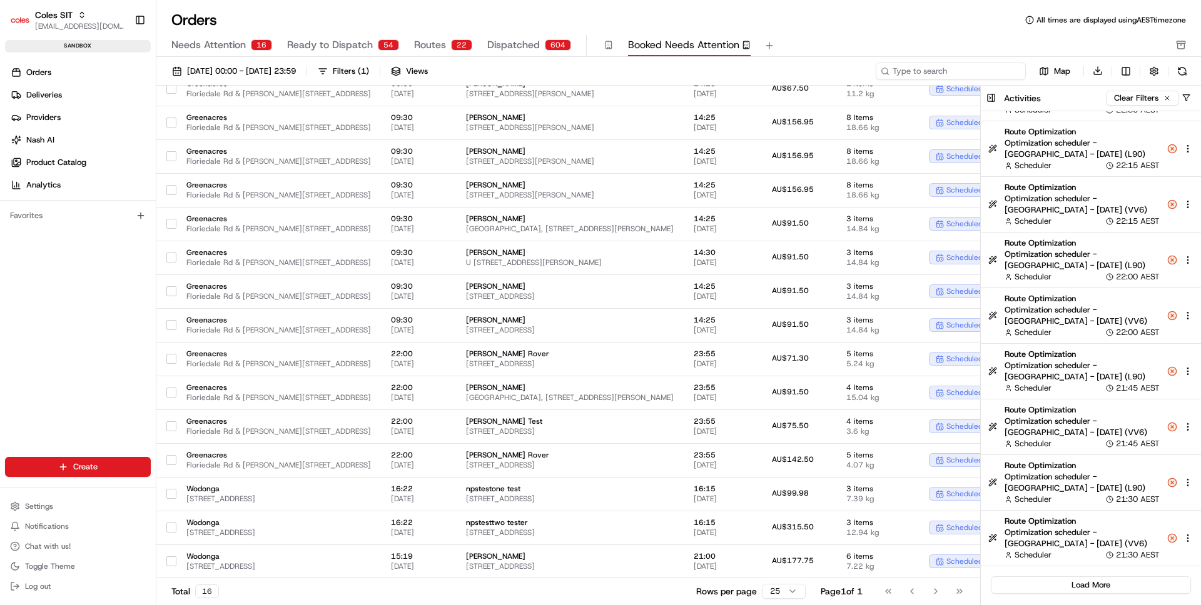
click at [978, 69] on input at bounding box center [950, 72] width 150 height 18
paste input "ord_EZt66Bvg9QRzQjMh3Kn98N"
type input "ord_EZt66Bvg9QRzQjMh3Kn98N"
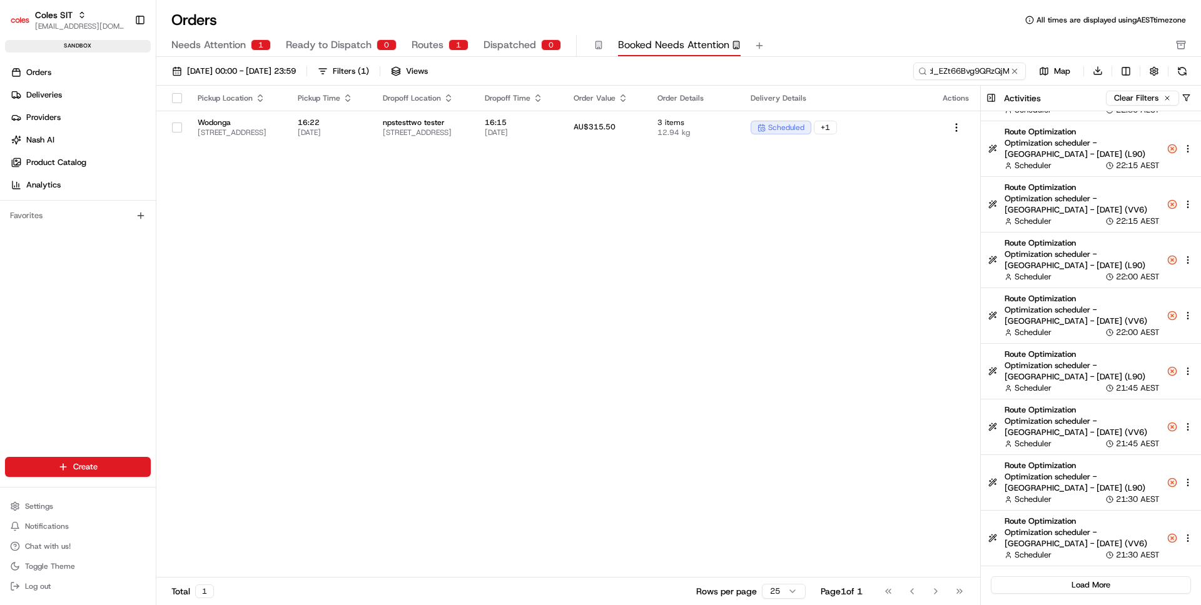
scroll to position [0, 0]
click at [703, 145] on div "Pickup Location Pickup Time Dropoff Location Dropoff Time Order Value Order Det…" at bounding box center [567, 332] width 823 height 493
click at [647, 134] on td "AU$315.50" at bounding box center [605, 128] width 84 height 34
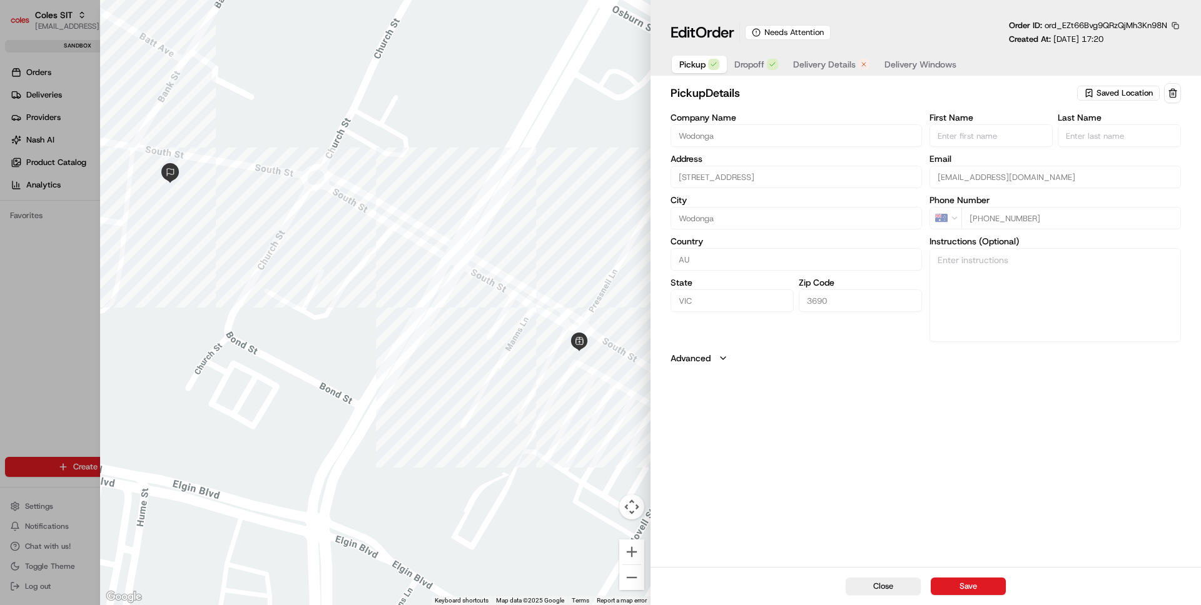
click at [817, 70] on span "Delivery Details" at bounding box center [824, 64] width 63 height 13
